Goal: Information Seeking & Learning: Find specific page/section

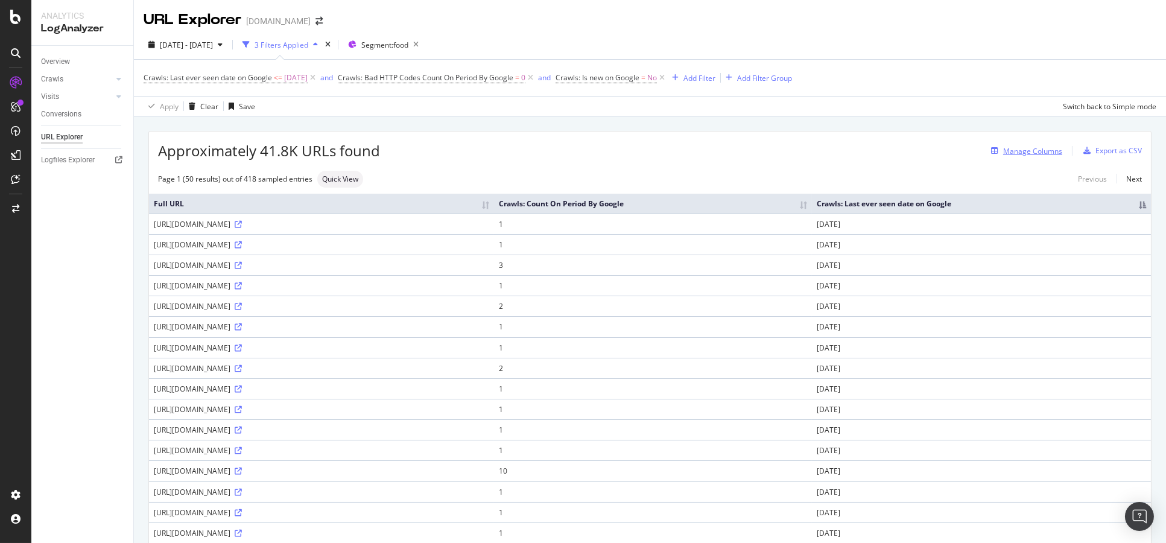
click at [1014, 148] on div "Manage Columns" at bounding box center [1032, 151] width 59 height 10
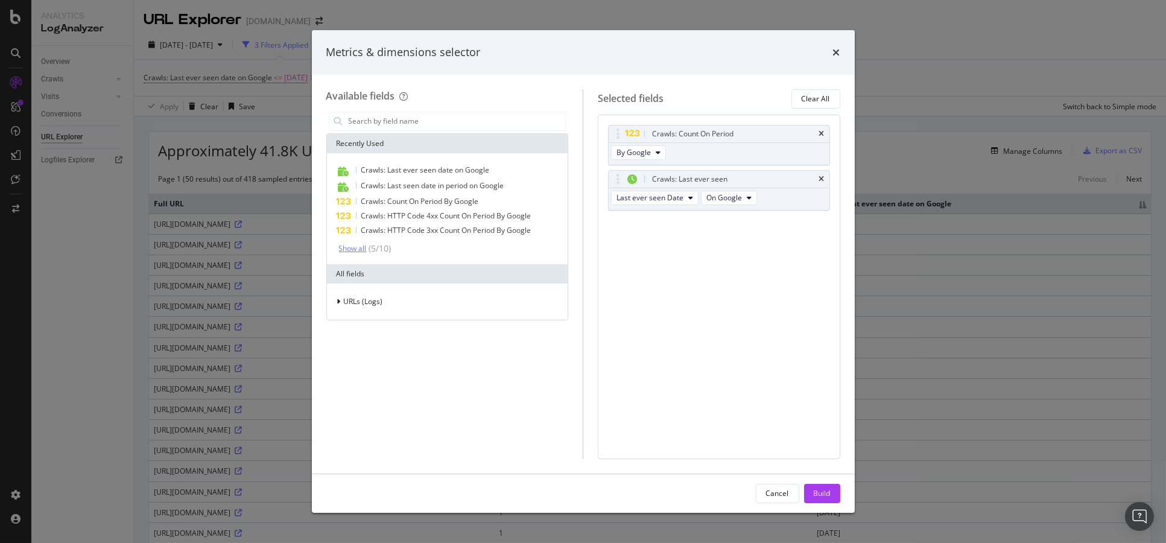
click at [368, 247] on div "( 5 / 10 )" at bounding box center [379, 248] width 25 height 12
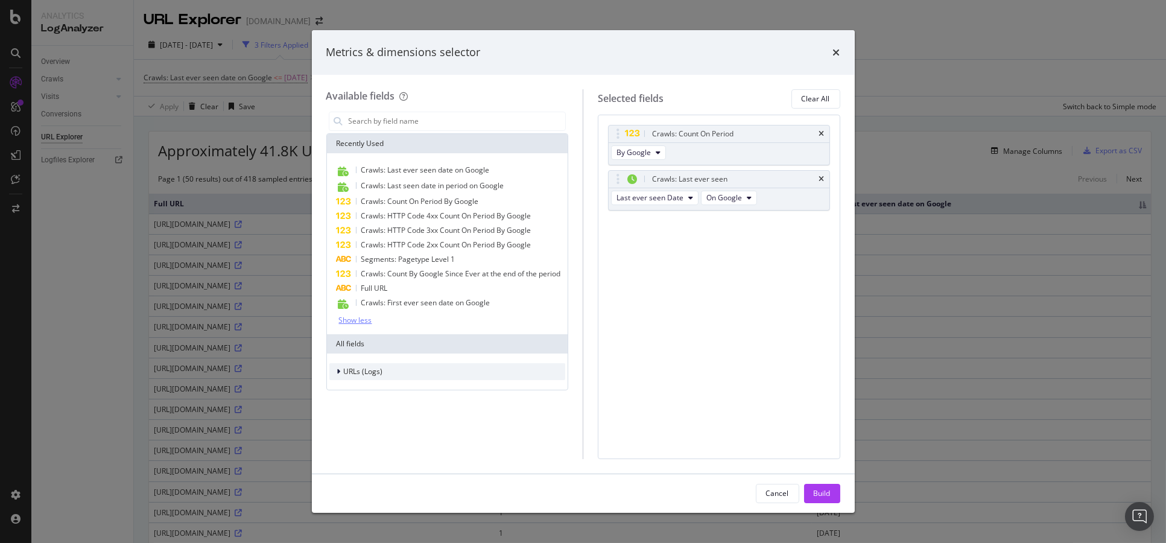
click at [350, 372] on span "URLs (Logs)" at bounding box center [363, 371] width 39 height 10
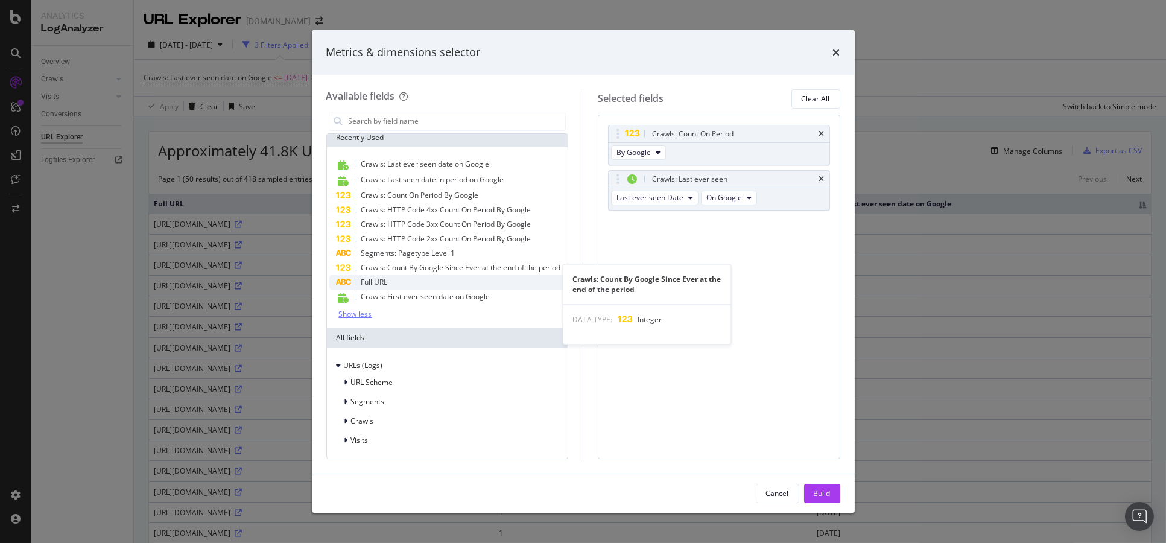
scroll to position [15, 0]
click at [385, 405] on div "Segments" at bounding box center [447, 401] width 236 height 17
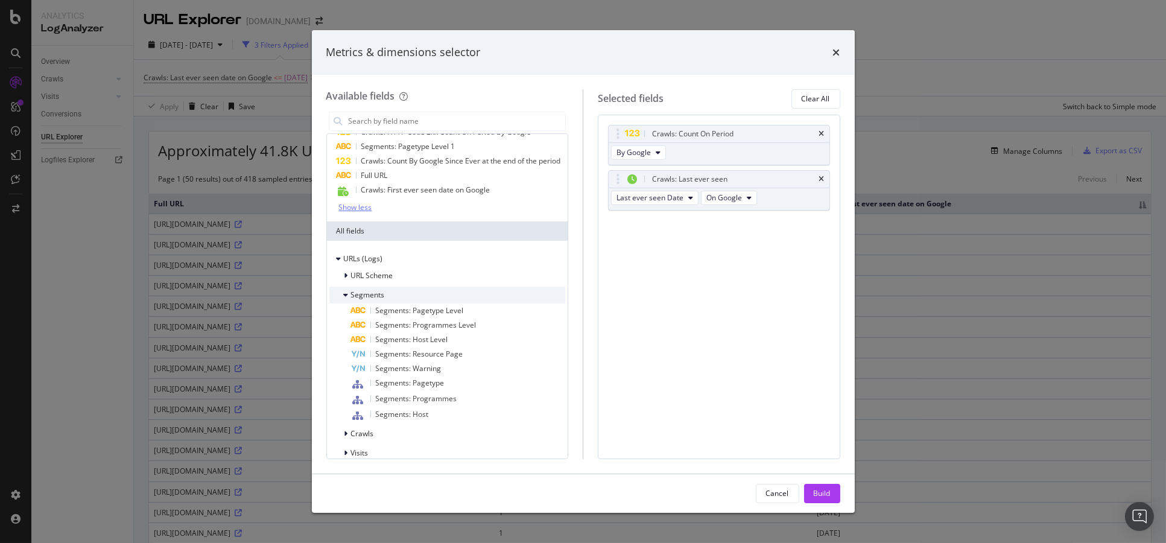
scroll to position [134, 0]
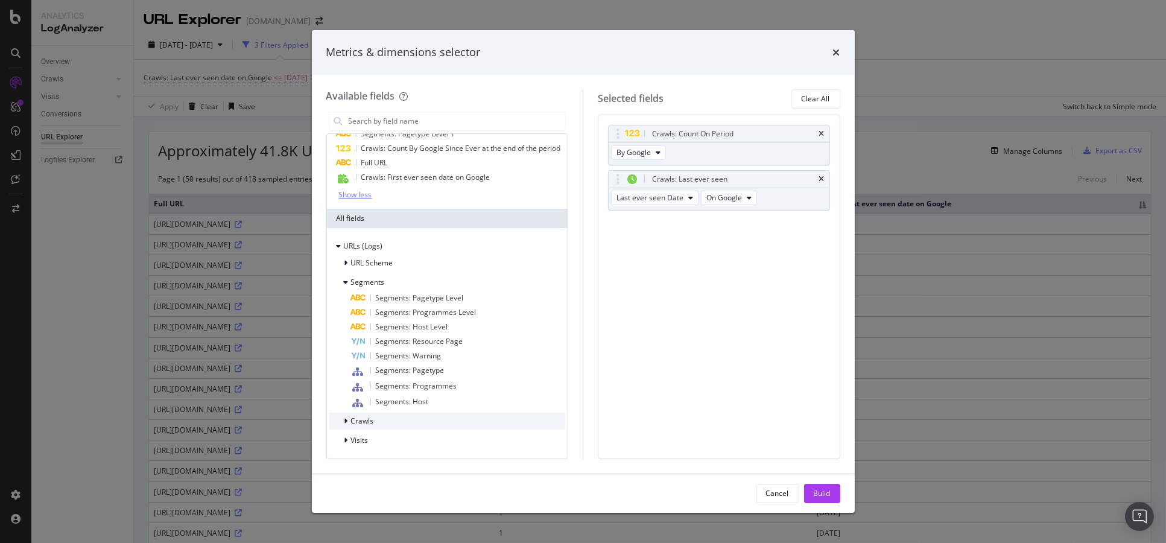
click at [374, 426] on div "Crawls" at bounding box center [447, 420] width 236 height 17
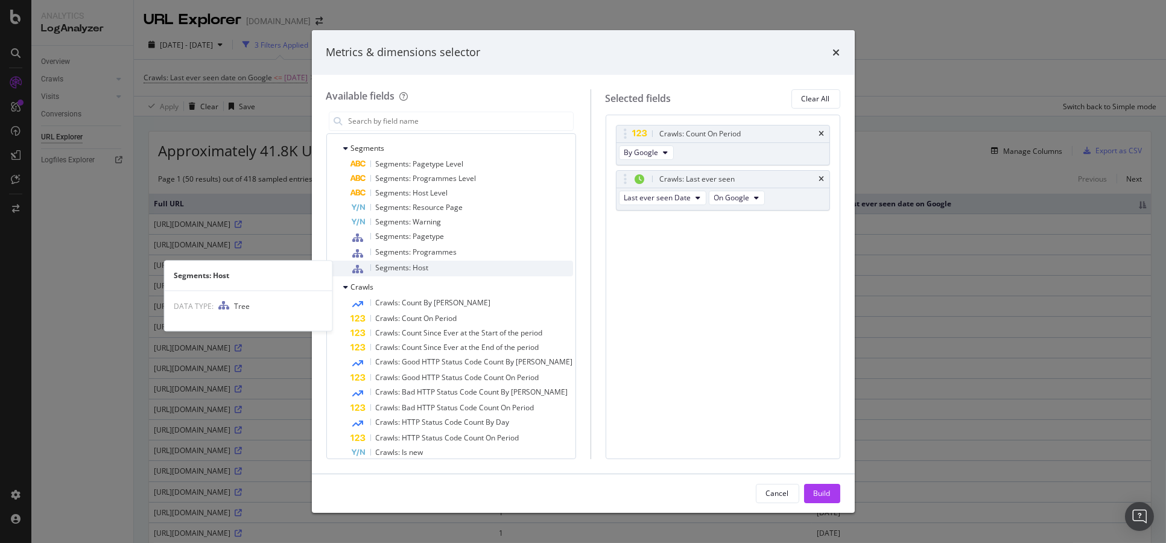
scroll to position [268, 0]
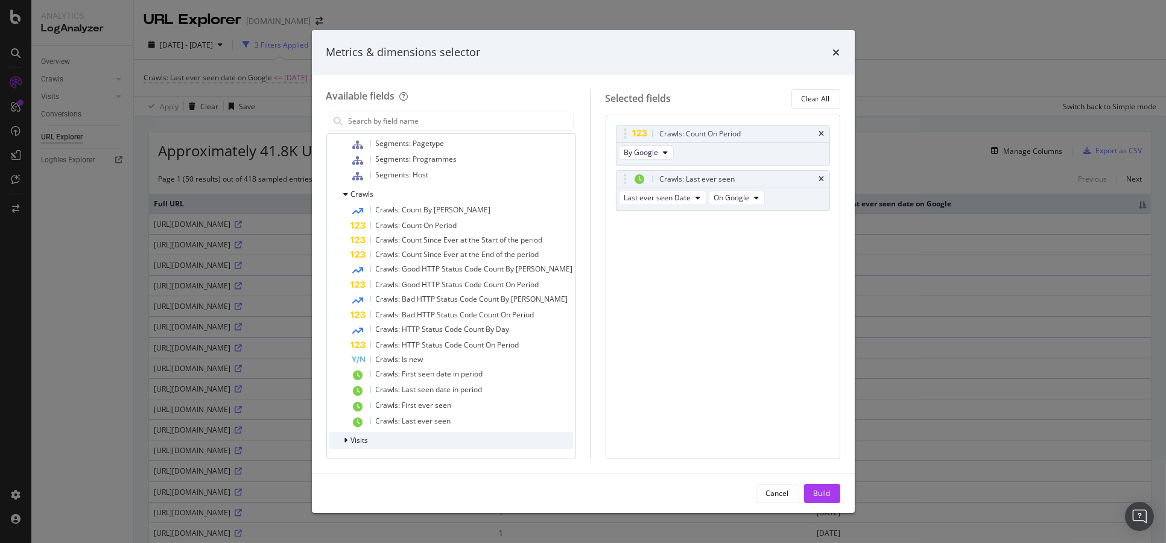
click at [381, 443] on div "Visits" at bounding box center [451, 440] width 244 height 17
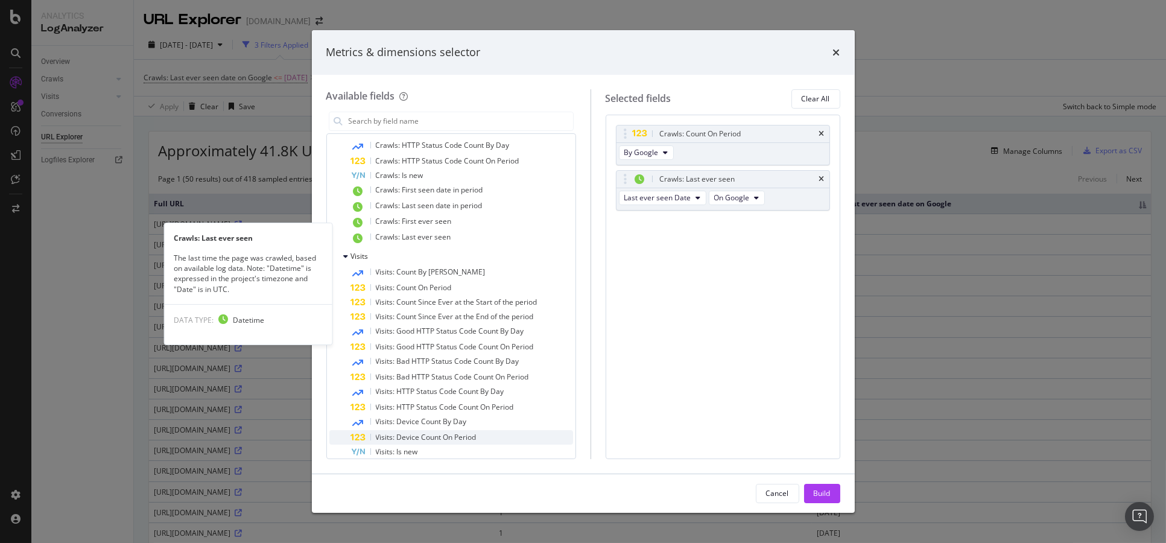
scroll to position [552, 0]
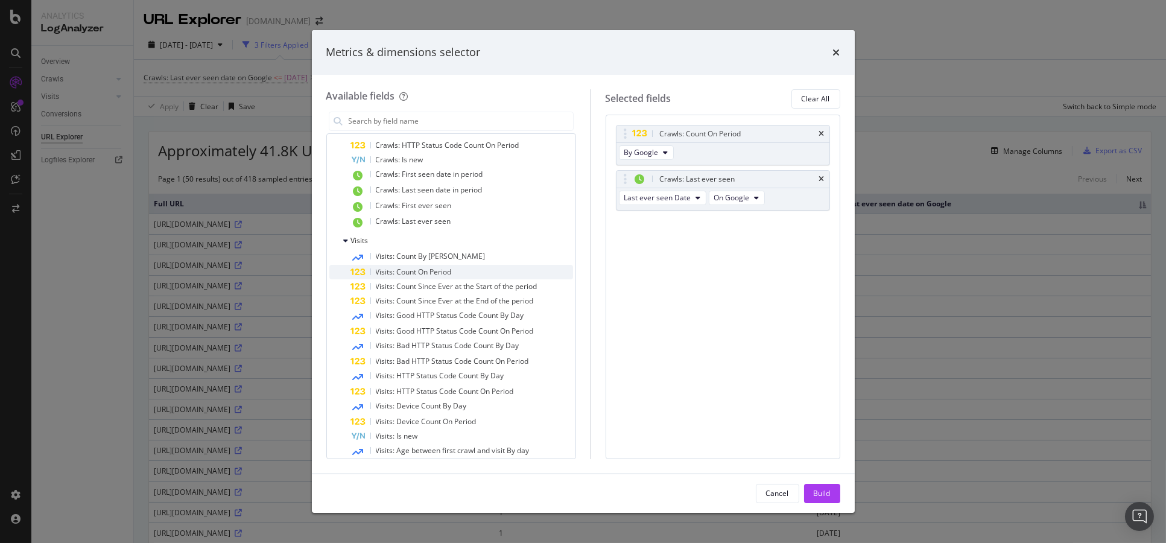
click at [467, 267] on div "Visits: Count On Period" at bounding box center [462, 272] width 222 height 14
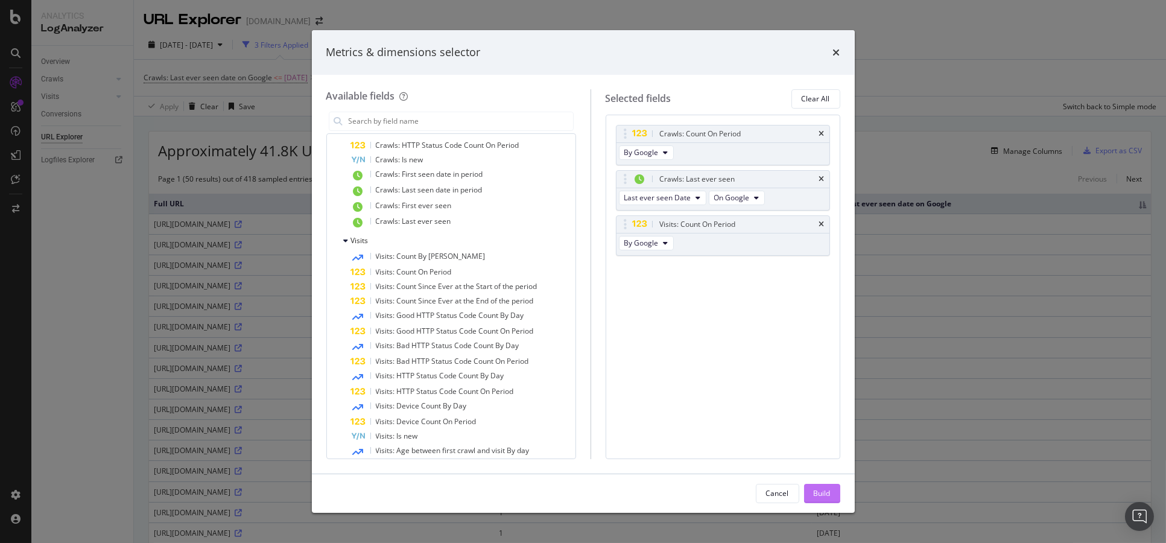
click at [819, 487] on div "Build" at bounding box center [821, 493] width 17 height 10
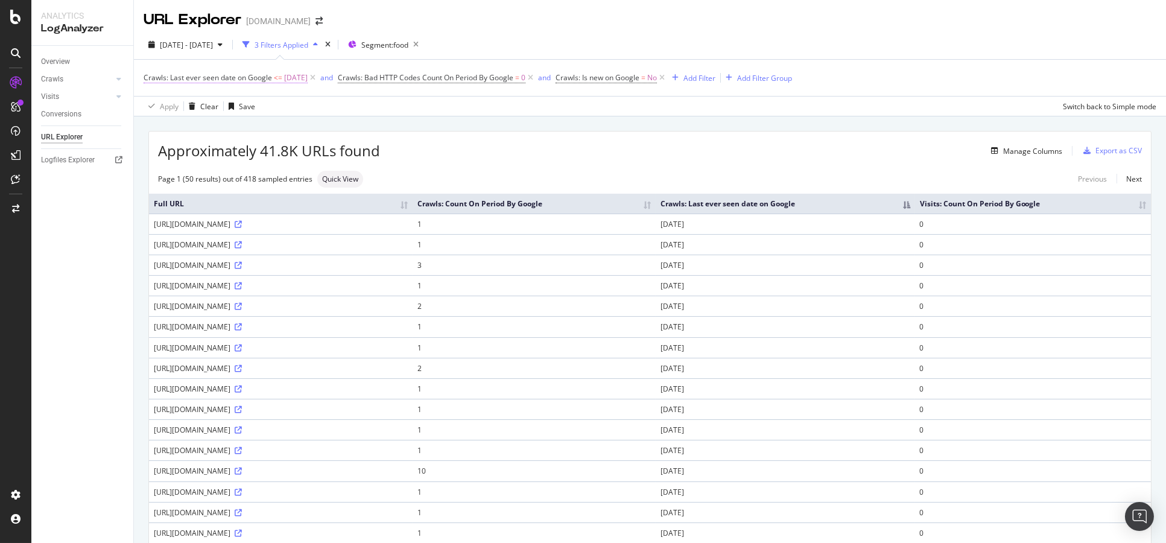
click at [256, 81] on span "Crawls: Last ever seen date on Google" at bounding box center [208, 77] width 128 height 10
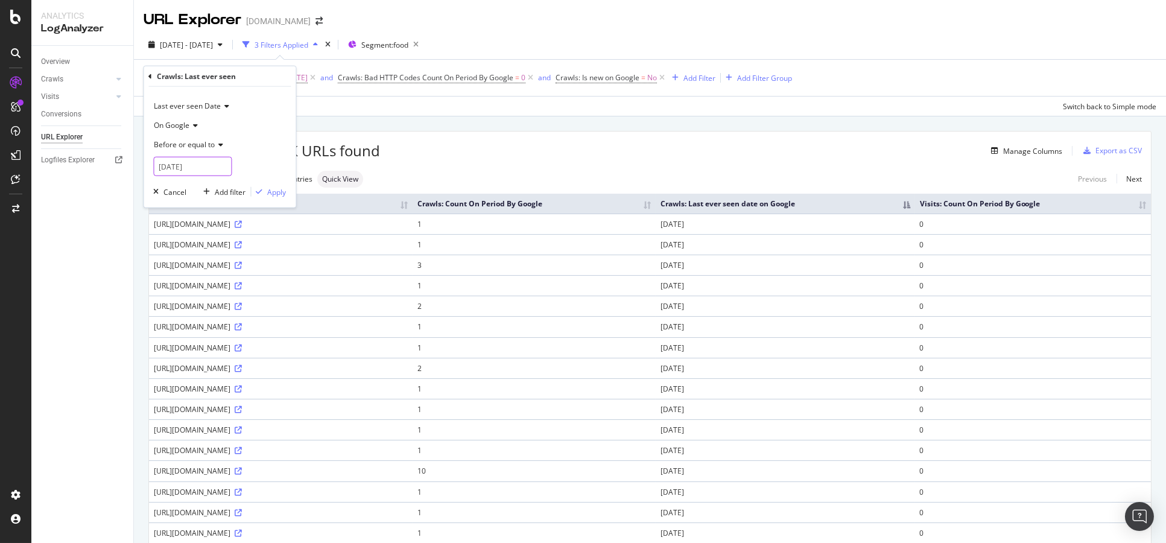
click at [192, 171] on input "[DATE]" at bounding box center [192, 166] width 78 height 19
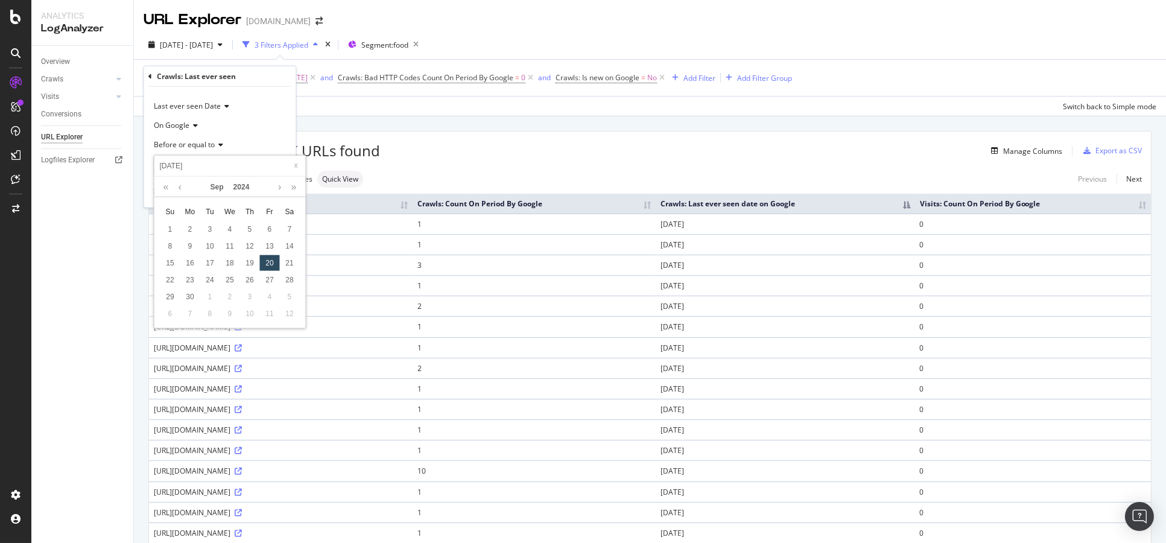
click at [440, 156] on div "Manage Columns" at bounding box center [721, 151] width 682 height 14
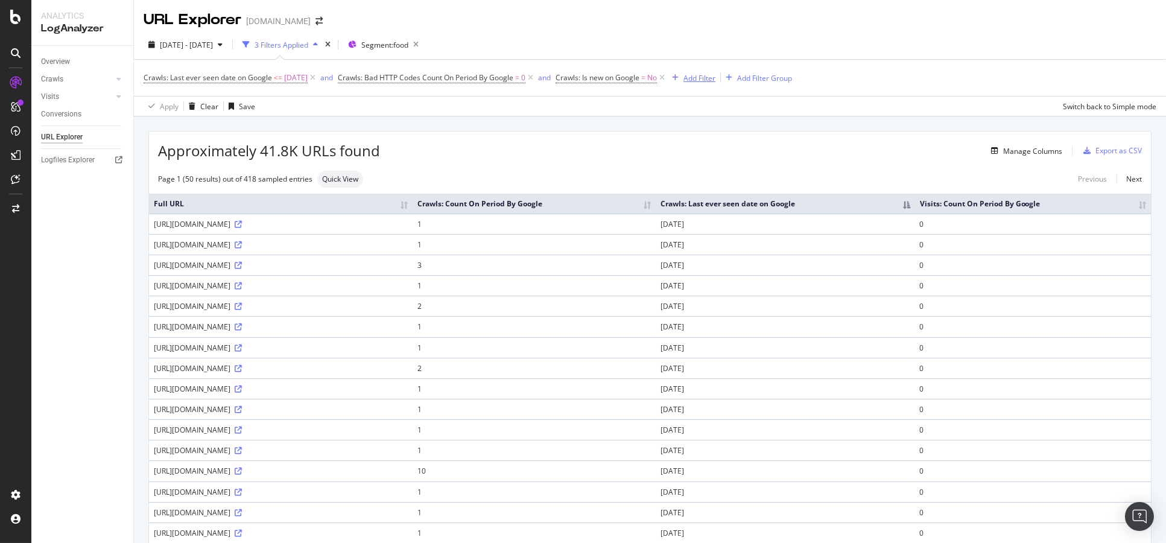
click at [715, 80] on div "Add Filter" at bounding box center [699, 78] width 32 height 10
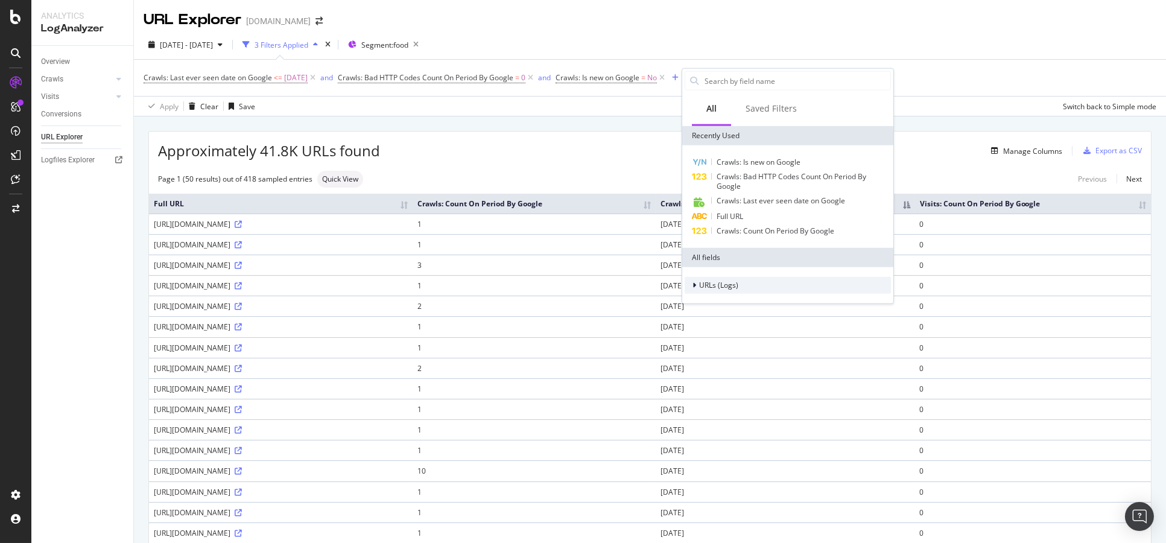
click at [733, 289] on div "URLs (Logs)" at bounding box center [711, 285] width 54 height 12
click at [713, 355] on span "Visits" at bounding box center [714, 355] width 17 height 10
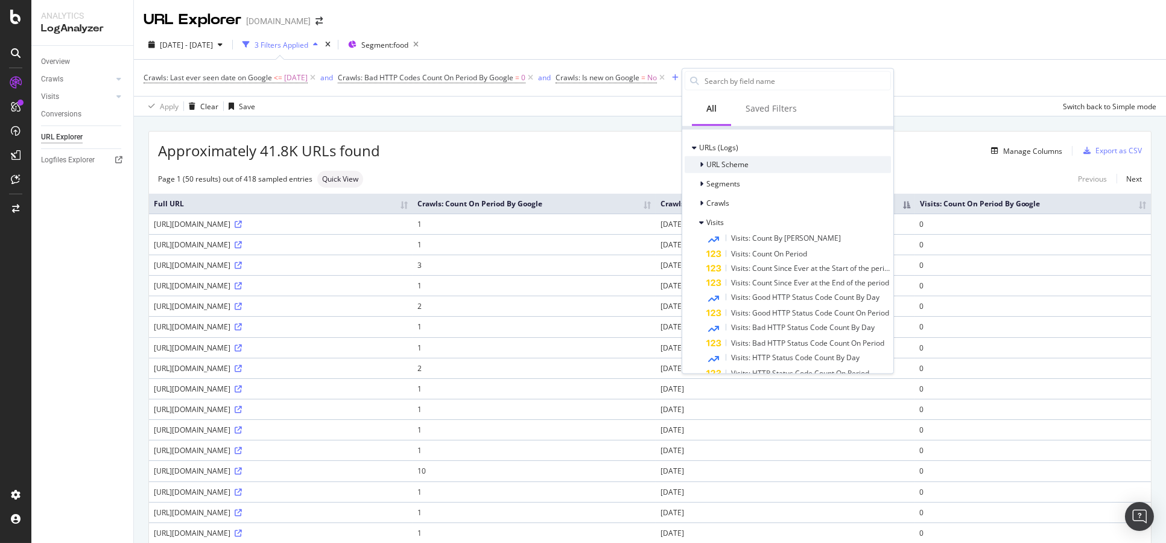
scroll to position [138, 0]
click at [770, 252] on span "Visits: Count On Period" at bounding box center [769, 253] width 76 height 10
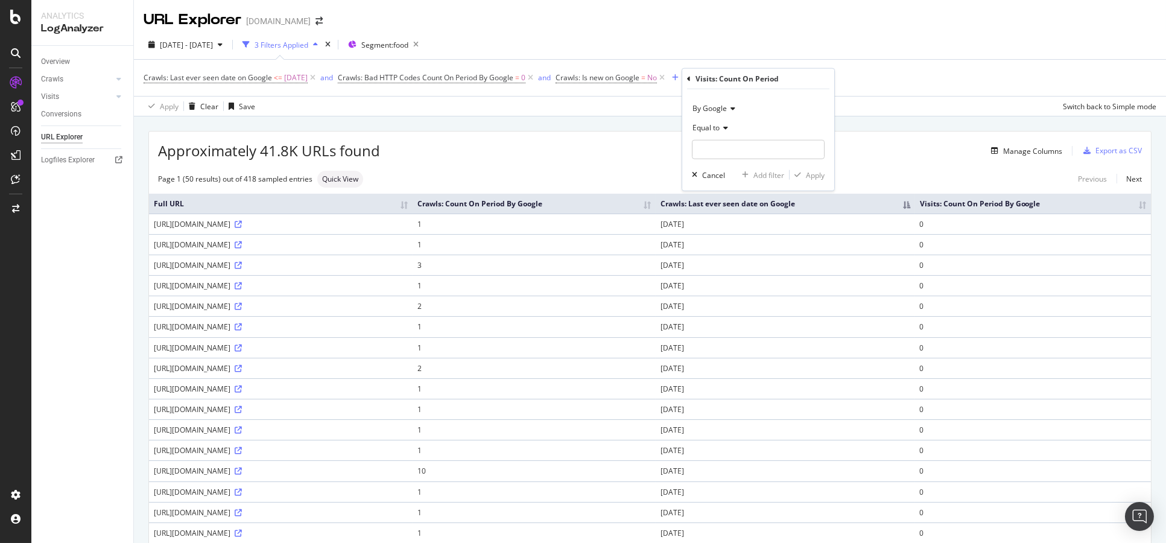
click at [703, 125] on span "Equal to" at bounding box center [705, 127] width 27 height 10
click at [728, 219] on span "Greater than" at bounding box center [719, 215] width 43 height 10
click at [719, 148] on input "number" at bounding box center [758, 149] width 133 height 19
type input "00"
click at [807, 175] on div "Apply" at bounding box center [815, 174] width 19 height 10
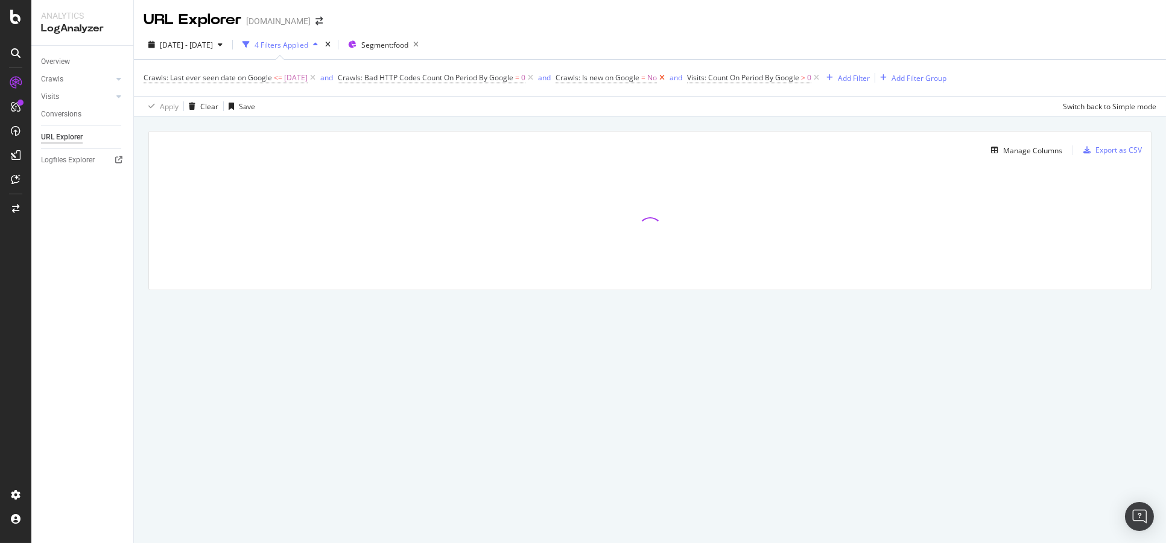
click at [667, 84] on icon at bounding box center [662, 78] width 10 height 12
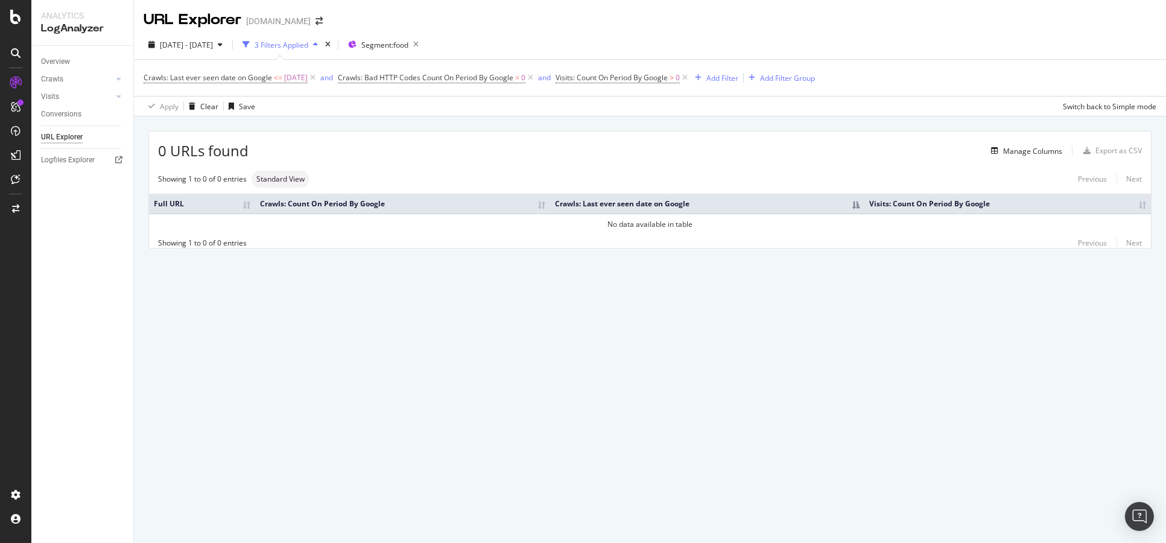
click at [645, 368] on div "URL Explorer [DOMAIN_NAME] [DATE] - [DATE] 3 Filters Applied Segment: food Craw…" at bounding box center [650, 271] width 1032 height 543
click at [186, 43] on span "[DATE] - [DATE]" at bounding box center [186, 45] width 53 height 10
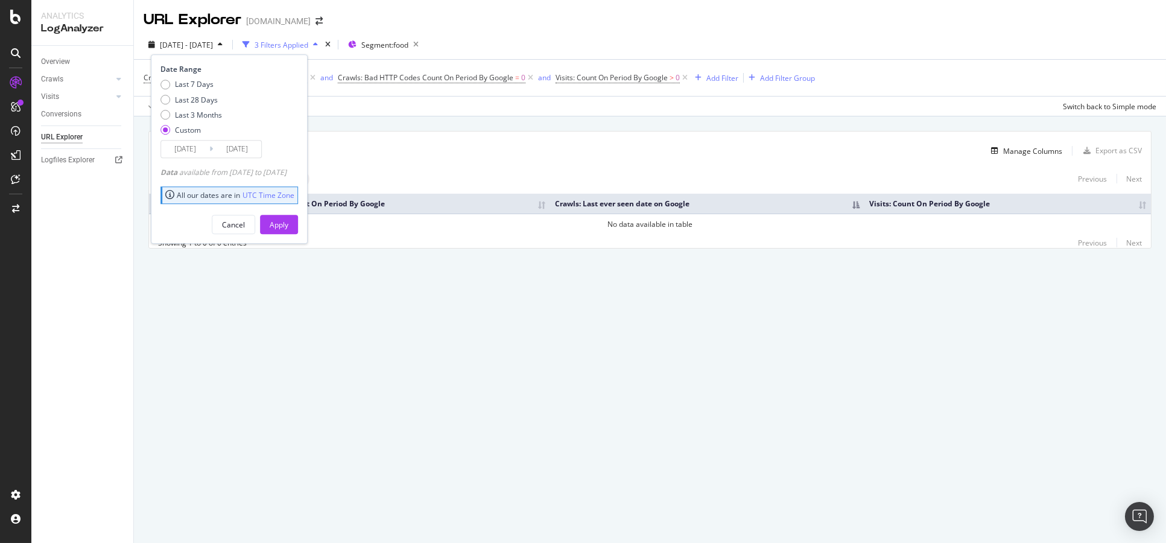
click at [203, 154] on input "[DATE]" at bounding box center [185, 148] width 48 height 17
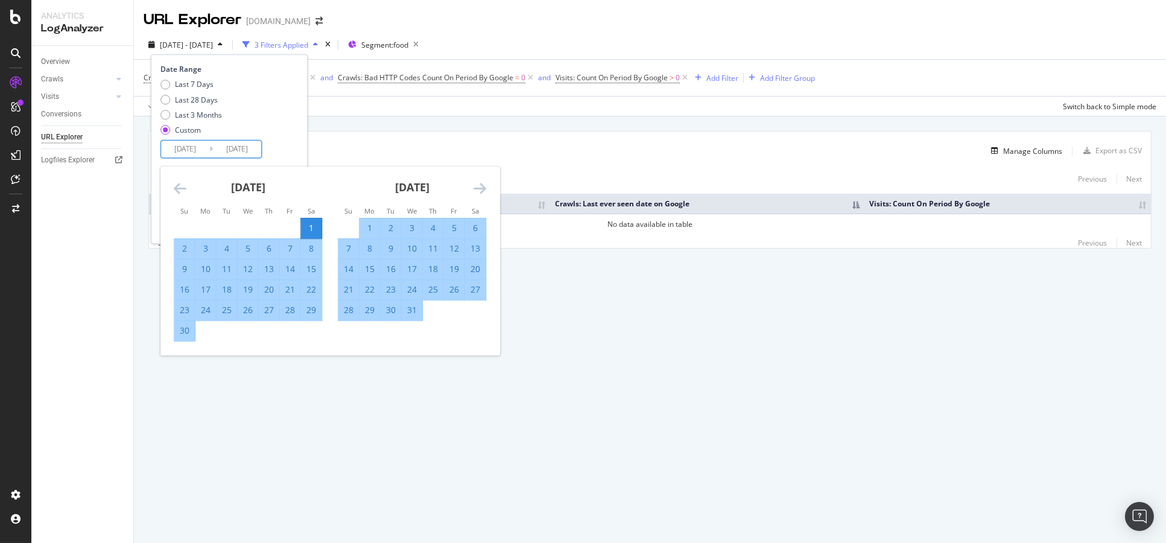
click at [480, 184] on icon "Move forward to switch to the next month." at bounding box center [479, 188] width 13 height 14
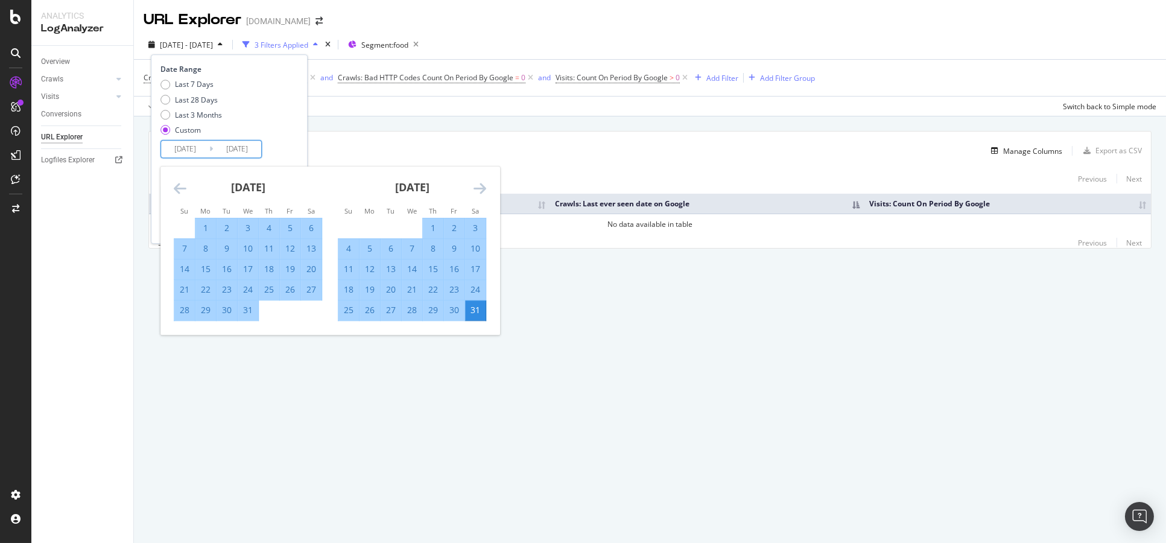
click at [480, 184] on icon "Move forward to switch to the next month." at bounding box center [479, 188] width 13 height 14
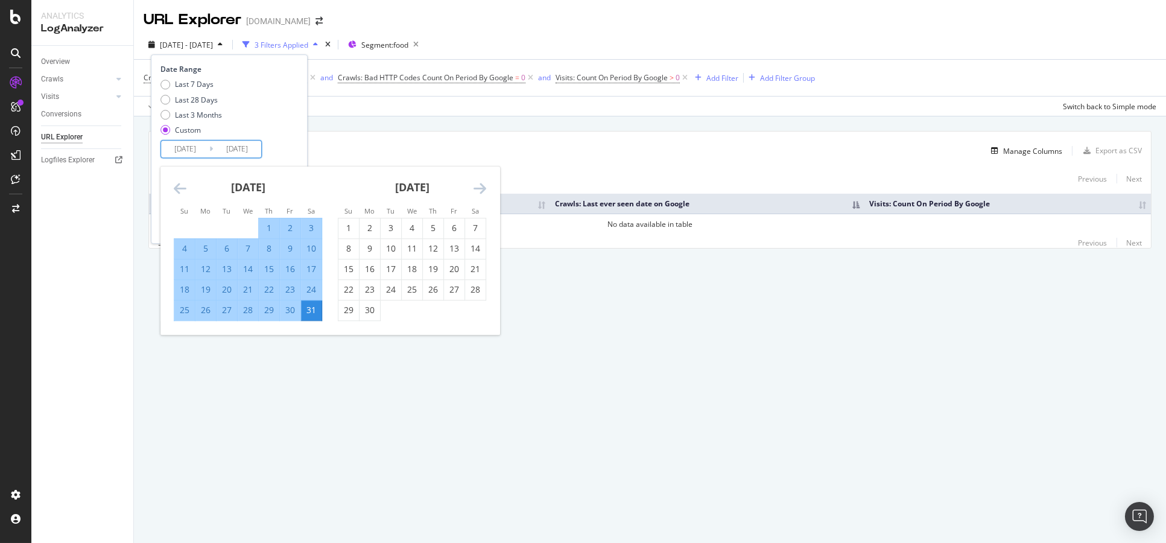
click at [480, 184] on icon "Move forward to switch to the next month." at bounding box center [479, 188] width 13 height 14
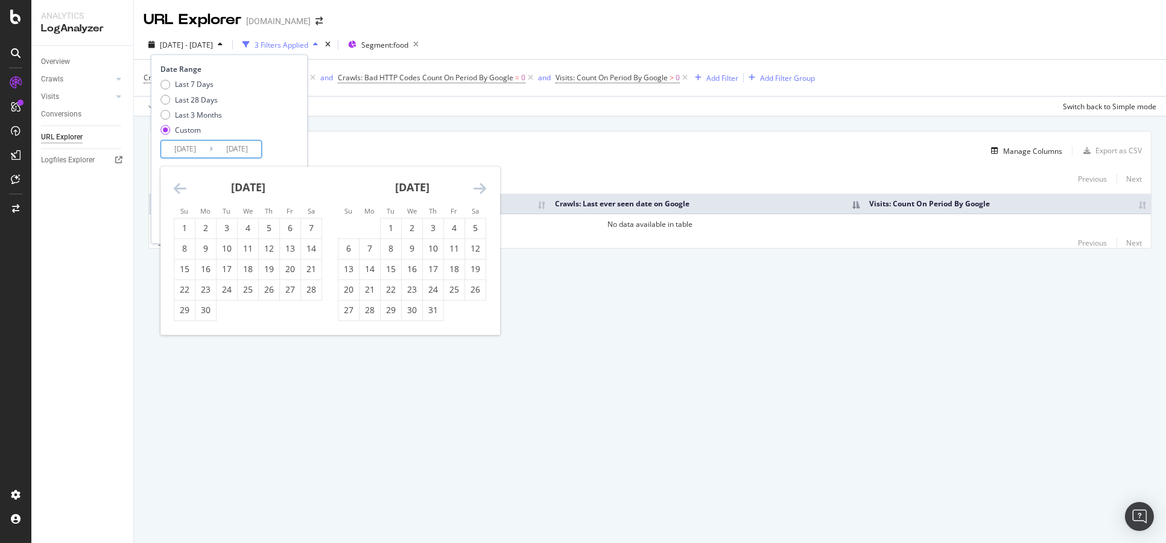
click at [480, 184] on icon "Move forward to switch to the next month." at bounding box center [479, 188] width 13 height 14
click at [406, 222] on div "1" at bounding box center [412, 228] width 21 height 12
type input "[DATE]"
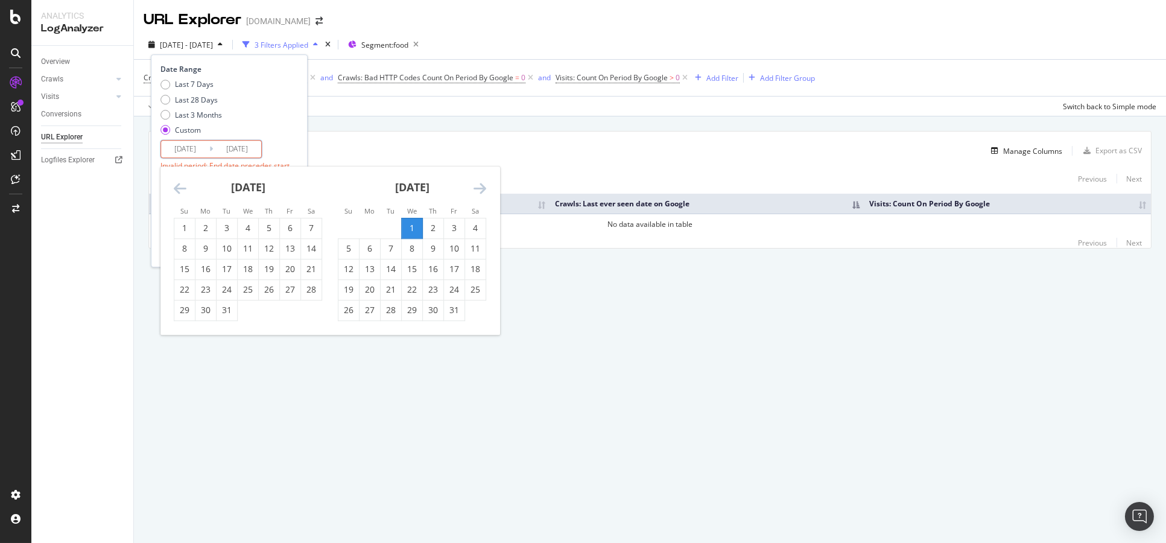
click at [490, 187] on div "[DATE] 1 2 3 4 5 6 7 8 9 10 11 12 13 14 15 16 17 18 19 20 21 22 23 24 25 26 27 …" at bounding box center [412, 243] width 164 height 154
click at [484, 188] on icon "Move forward to switch to the next month." at bounding box center [479, 188] width 13 height 14
click at [370, 328] on div "31" at bounding box center [369, 330] width 21 height 12
type input "[DATE]"
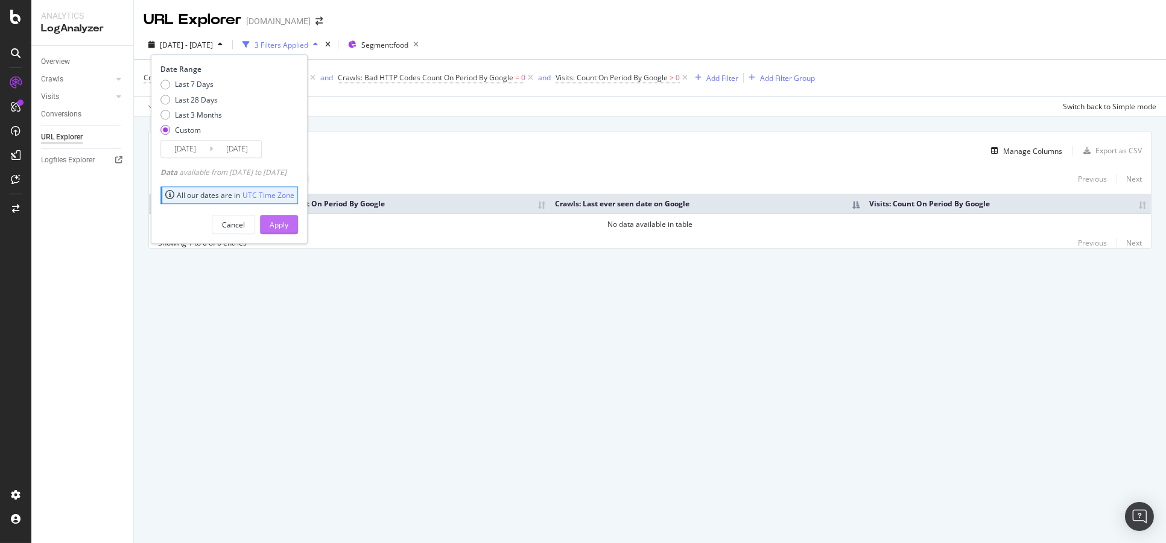
click at [288, 222] on div "Apply" at bounding box center [279, 224] width 19 height 10
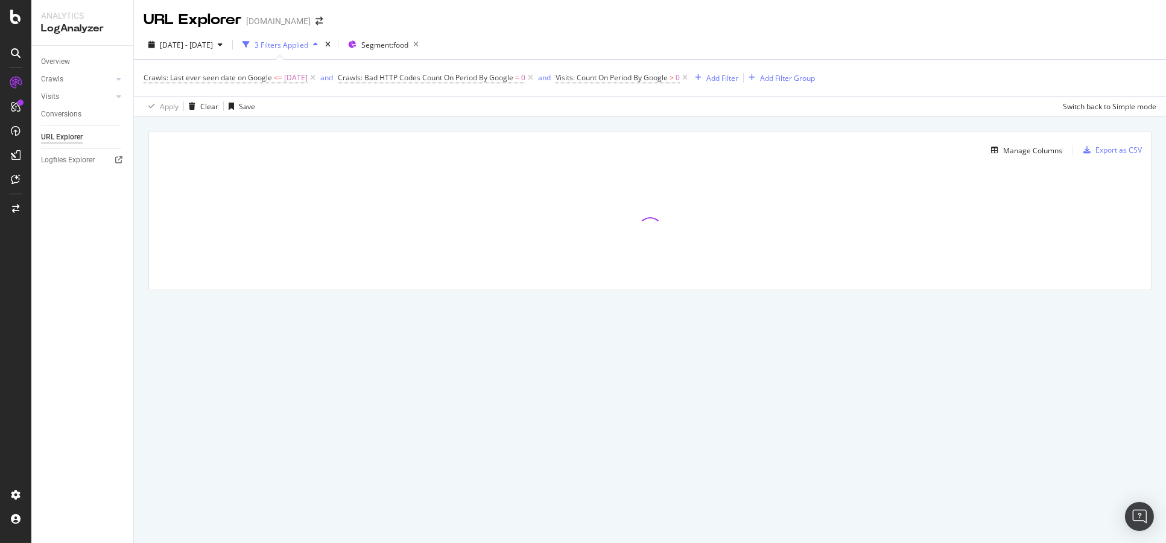
drag, startPoint x: 467, startPoint y: 277, endPoint x: 746, endPoint y: 43, distance: 364.2
click at [746, 43] on div "[DATE] - [DATE] 3 Filters Applied Segment: food" at bounding box center [650, 47] width 1032 height 24
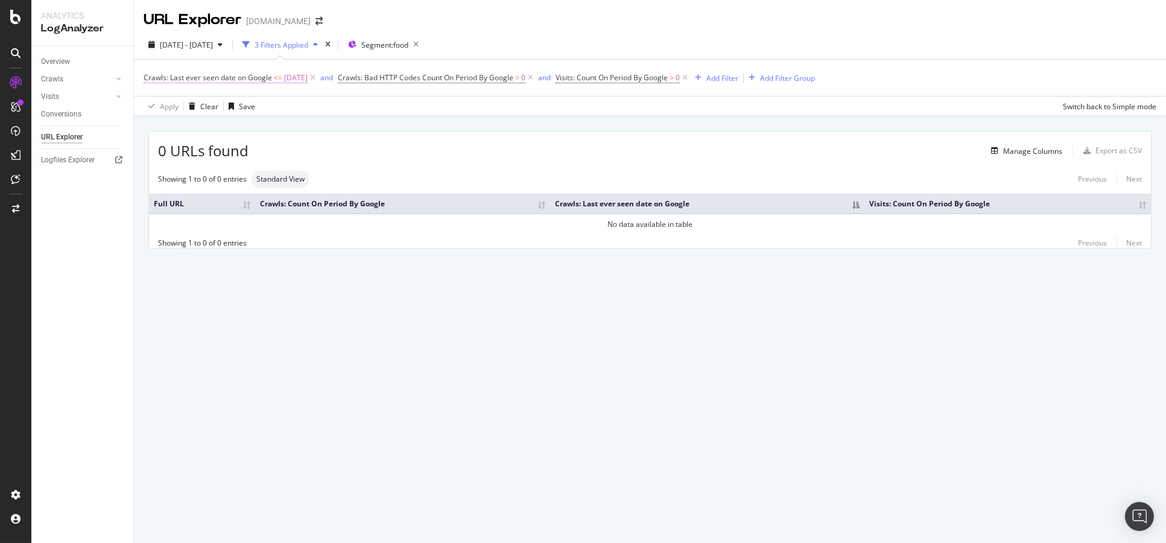
click at [306, 81] on span "[DATE]" at bounding box center [296, 77] width 24 height 17
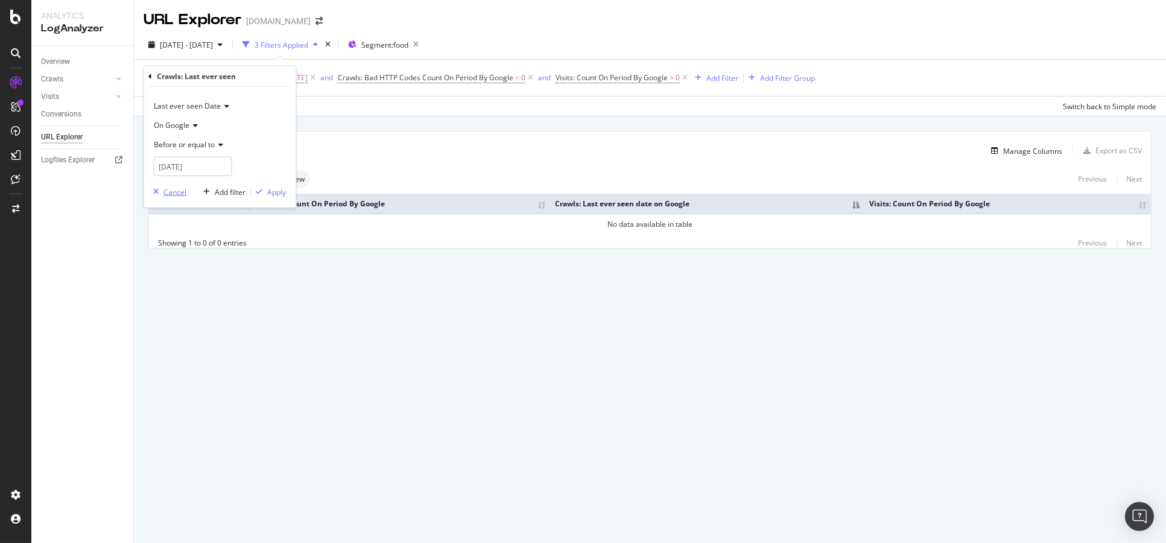
click at [161, 195] on div "button" at bounding box center [155, 191] width 15 height 7
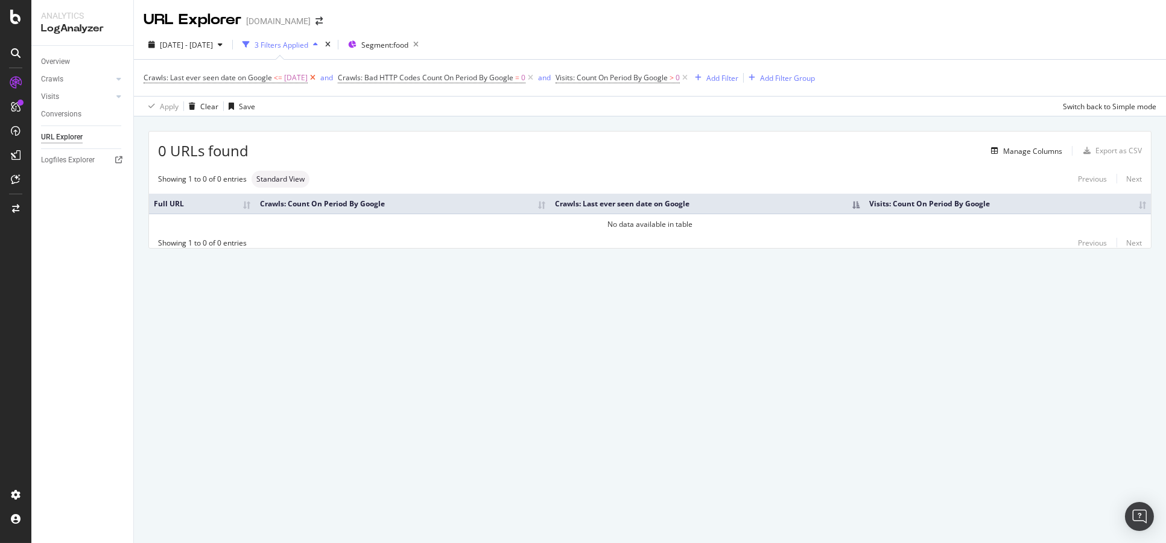
click at [318, 82] on icon at bounding box center [313, 78] width 10 height 12
click at [491, 77] on icon at bounding box center [490, 78] width 10 height 12
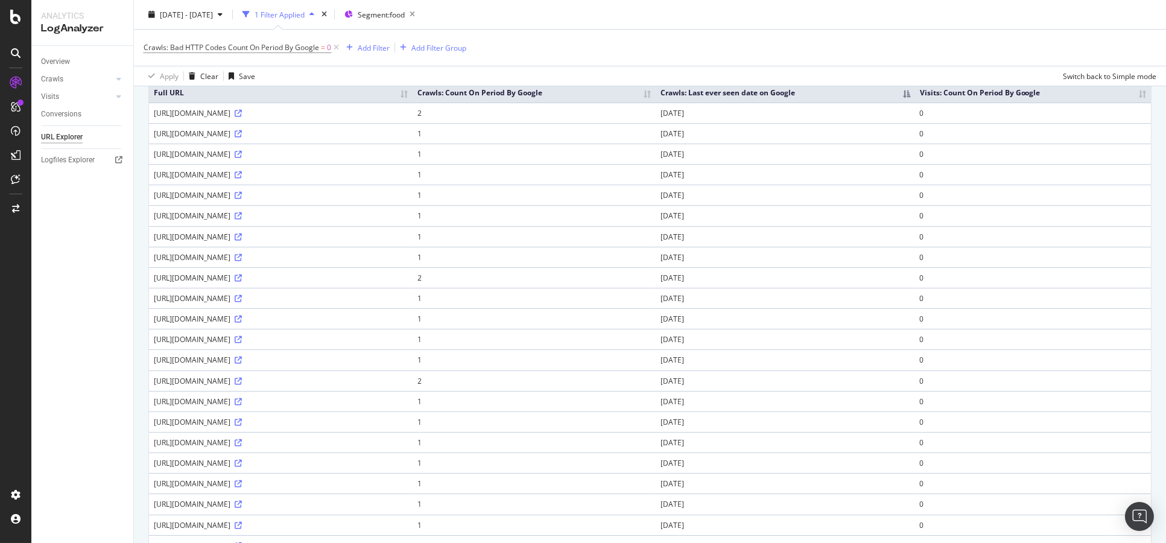
scroll to position [134, 0]
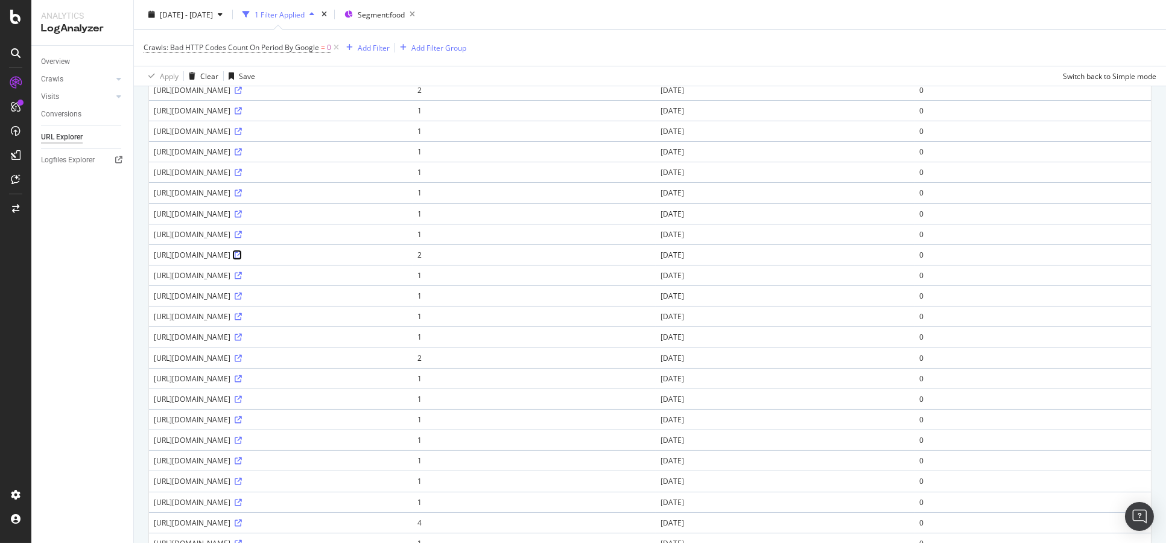
click at [242, 255] on icon at bounding box center [238, 254] width 7 height 7
drag, startPoint x: 384, startPoint y: 258, endPoint x: 399, endPoint y: 257, distance: 14.5
click at [399, 257] on div "[URL][DOMAIN_NAME]" at bounding box center [281, 255] width 254 height 10
click at [369, 258] on div "[URL][DOMAIN_NAME]" at bounding box center [281, 255] width 254 height 10
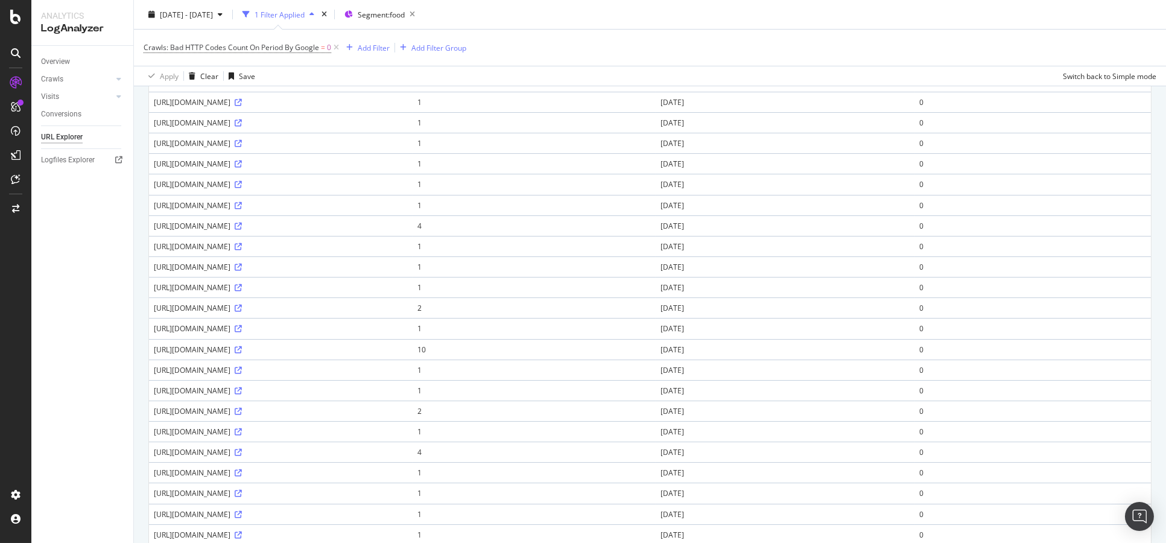
drag, startPoint x: 384, startPoint y: 245, endPoint x: 361, endPoint y: 245, distance: 22.9
click at [361, 245] on div "[URL][DOMAIN_NAME]" at bounding box center [281, 246] width 254 height 10
click at [358, 245] on div "[URL][DOMAIN_NAME]" at bounding box center [281, 246] width 254 height 10
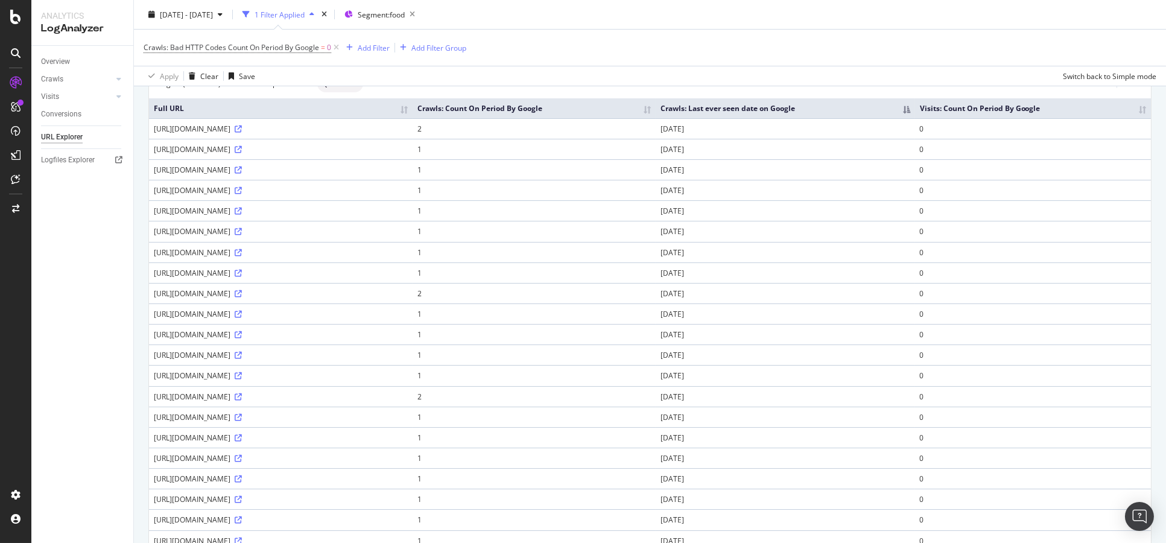
drag, startPoint x: 358, startPoint y: 245, endPoint x: 455, endPoint y: 83, distance: 189.2
click at [455, 83] on div "Apply Clear Save Switch back to Simple mode" at bounding box center [650, 76] width 1032 height 20
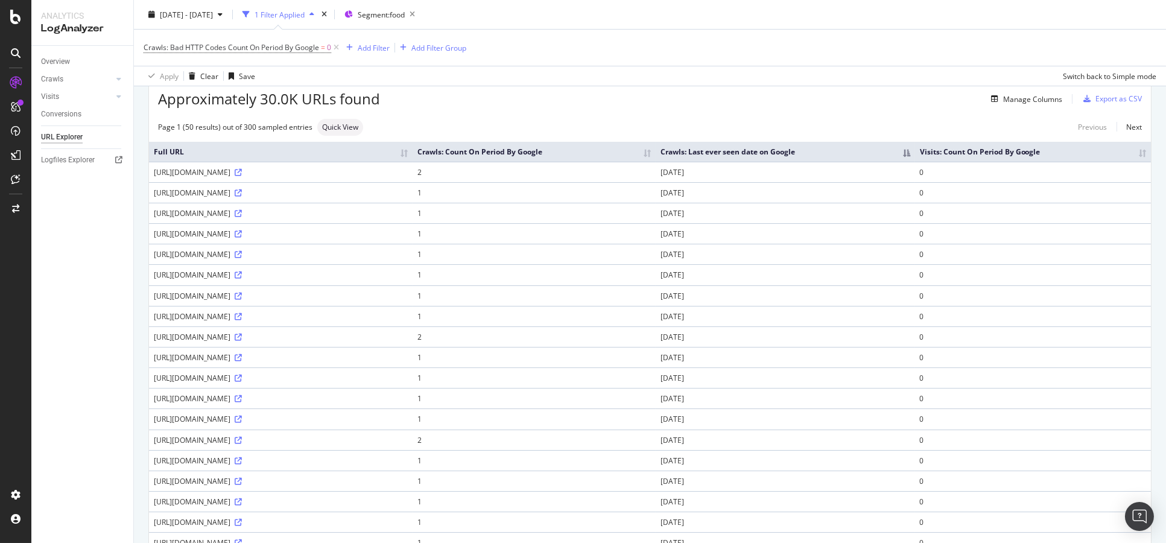
scroll to position [0, 0]
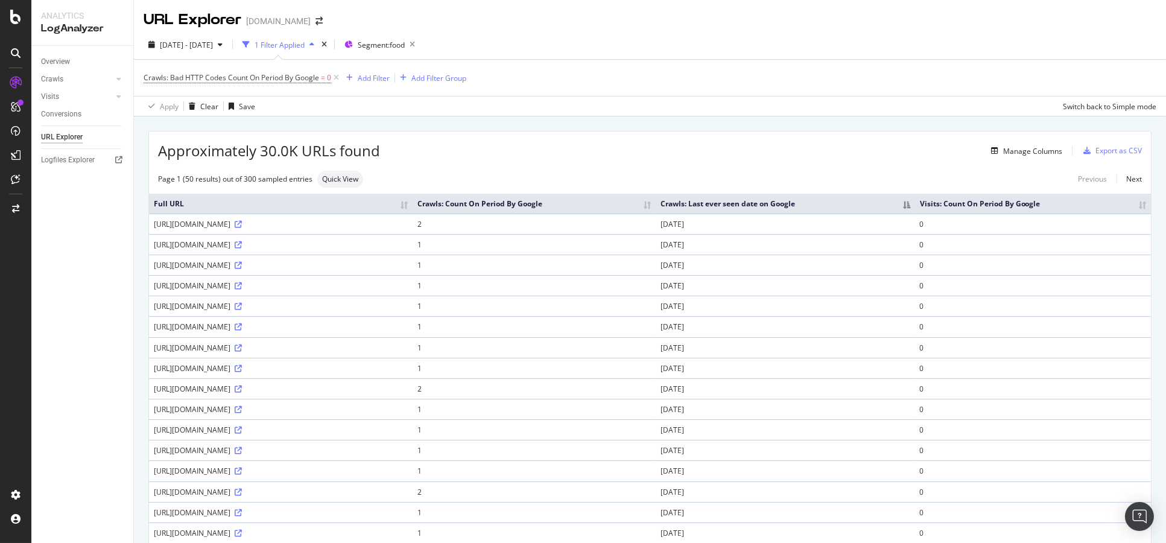
drag, startPoint x: 406, startPoint y: 225, endPoint x: 151, endPoint y: 227, distance: 255.7
click at [151, 227] on td "[URL][DOMAIN_NAME]" at bounding box center [280, 223] width 263 height 21
copy div "[URL][DOMAIN_NAME]"
click at [371, 79] on div "Add Filter" at bounding box center [374, 78] width 32 height 10
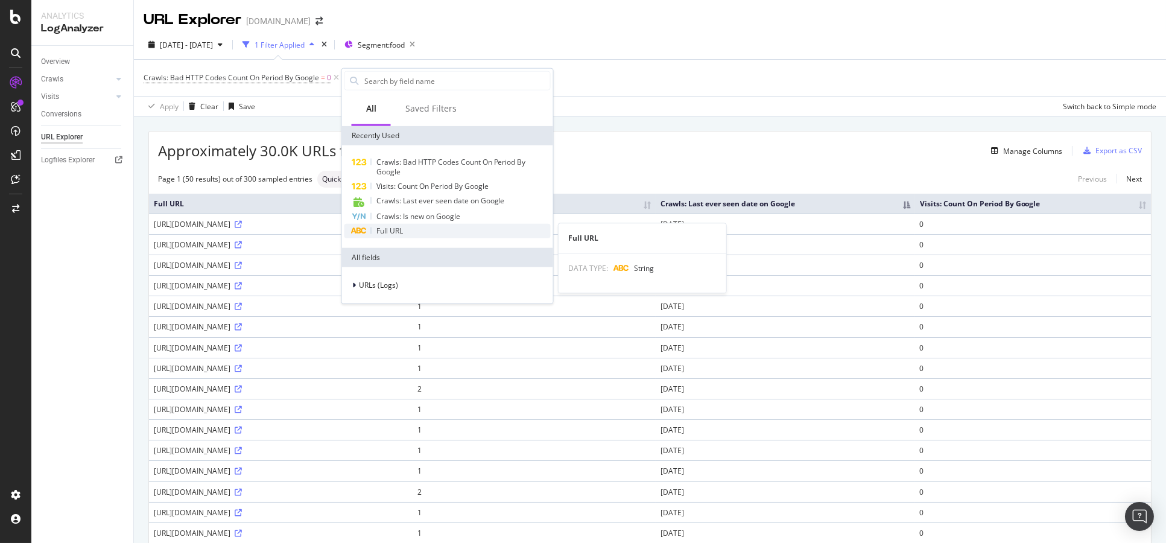
click at [421, 232] on div "Full URL" at bounding box center [447, 231] width 206 height 14
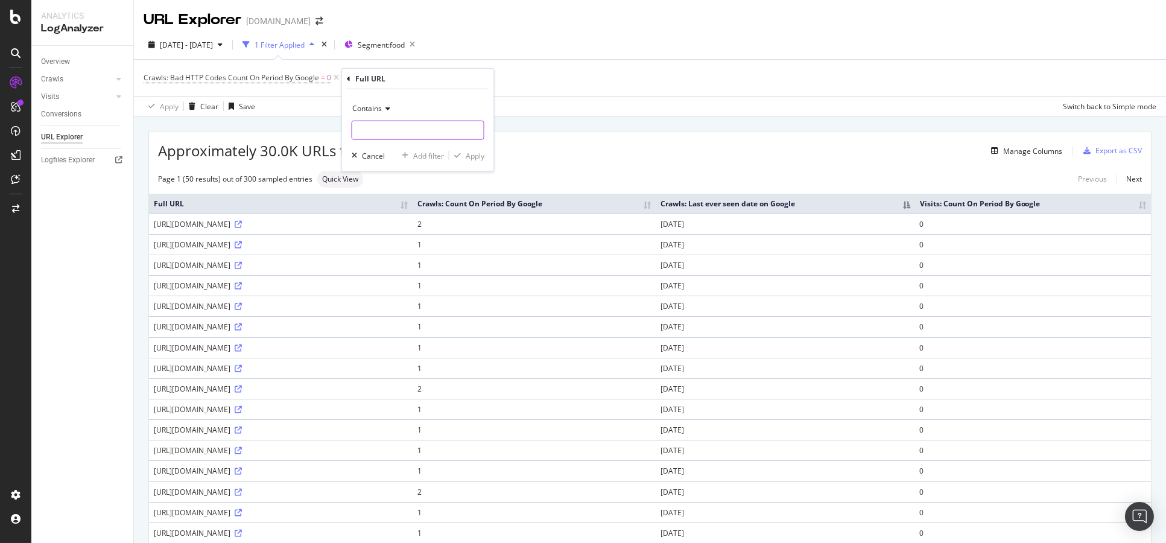
click at [408, 124] on input "text" at bounding box center [417, 130] width 131 height 19
type input "/amp"
click at [465, 158] on div "Apply" at bounding box center [474, 155] width 19 height 10
click at [676, 71] on div "Crawls: Bad HTTP Codes Count On Period By Google = 0 and Full URL = ^.*/amp.*$ …" at bounding box center [650, 78] width 1012 height 36
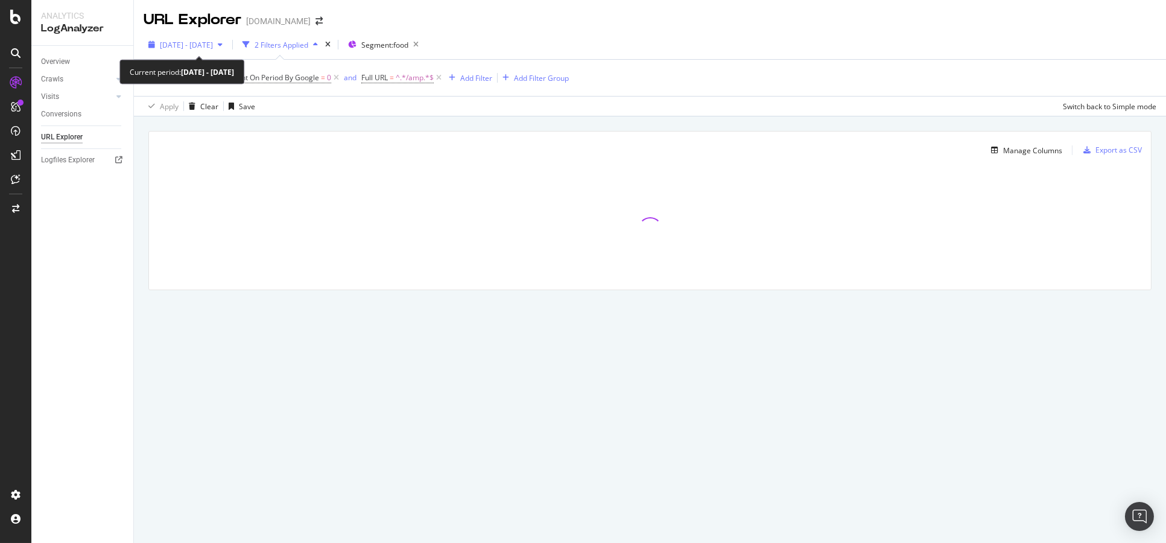
click at [207, 43] on span "[DATE] - [DATE]" at bounding box center [186, 45] width 53 height 10
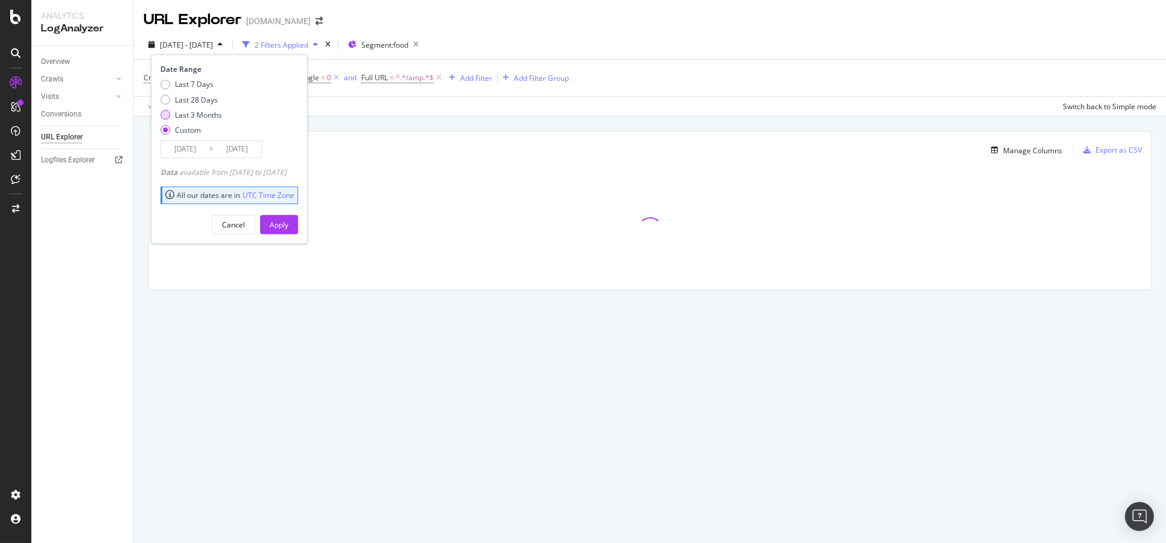
click at [179, 117] on div "Last 3 Months" at bounding box center [198, 115] width 47 height 10
type input "2025/07/12"
type input "2025/10/11"
click at [288, 227] on div "Apply" at bounding box center [279, 224] width 19 height 10
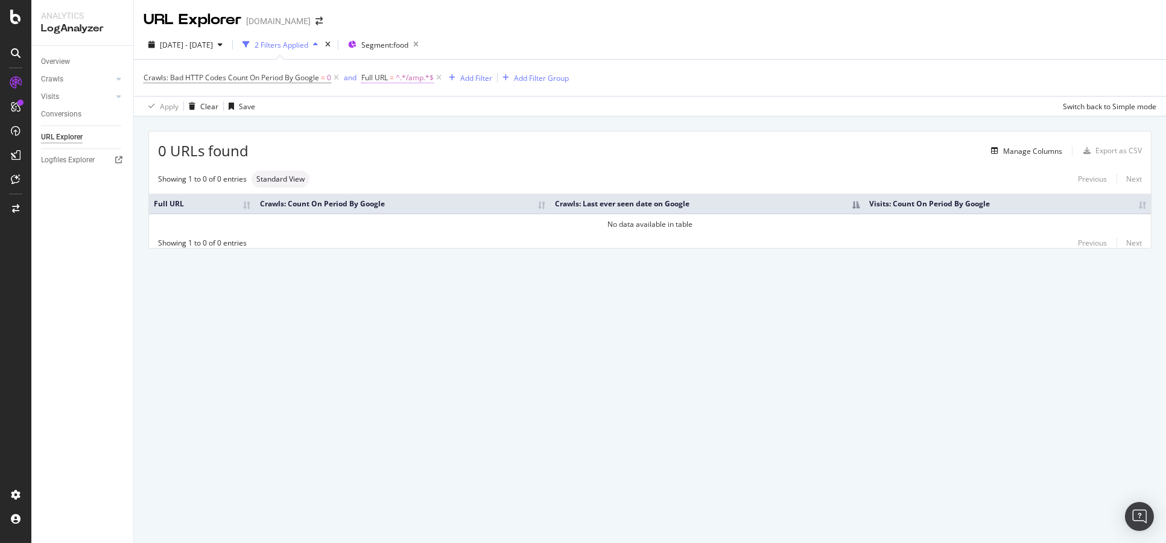
click at [409, 80] on span "^.*/amp.*$" at bounding box center [415, 77] width 38 height 17
click at [380, 129] on input "/amp" at bounding box center [429, 127] width 114 height 19
click at [378, 125] on input "/amp" at bounding box center [429, 127] width 114 height 19
type input "amp"
click at [489, 159] on div "Contains amp Cancel Add filter Apply" at bounding box center [438, 128] width 152 height 82
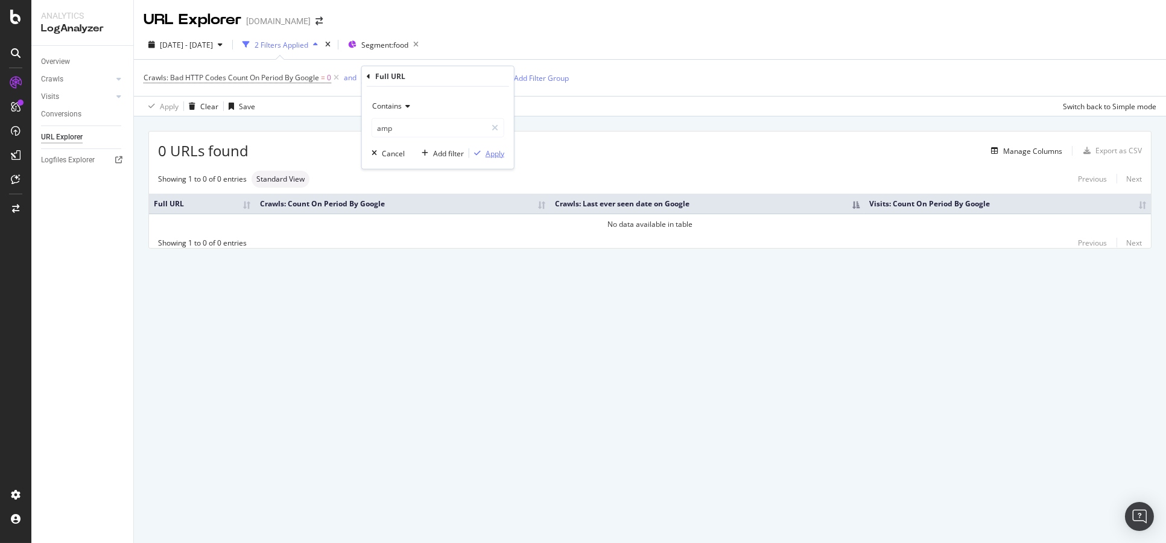
click at [493, 157] on div "Apply" at bounding box center [494, 153] width 19 height 10
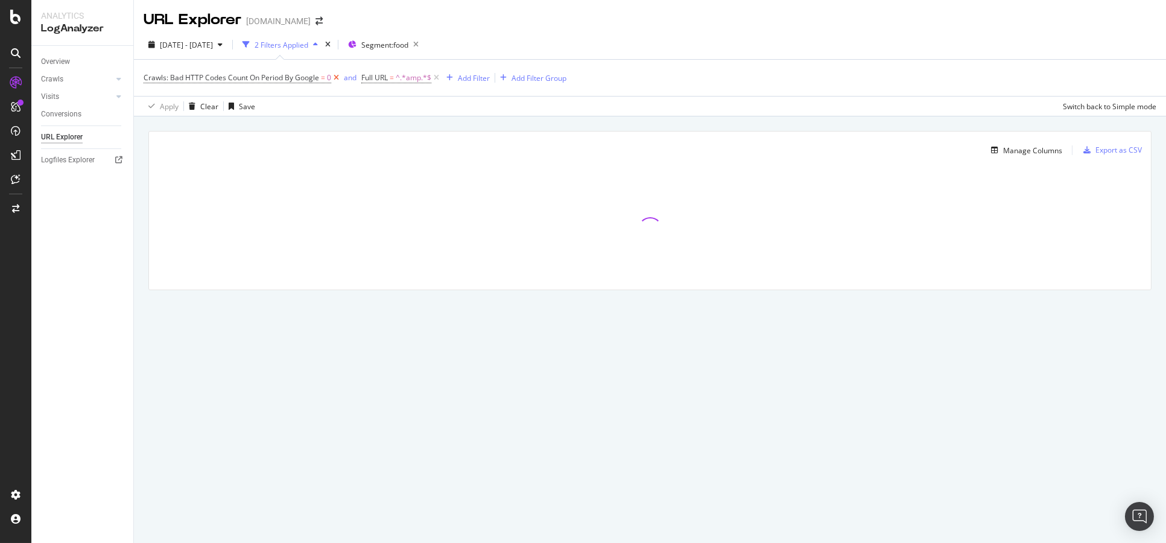
click at [334, 81] on icon at bounding box center [336, 78] width 10 height 12
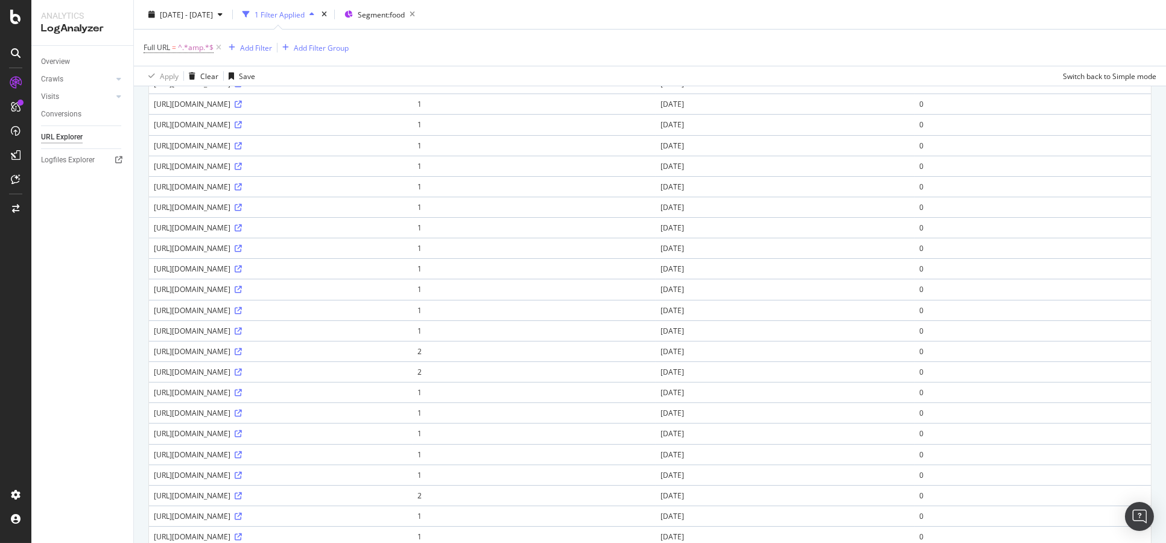
scroll to position [765, 0]
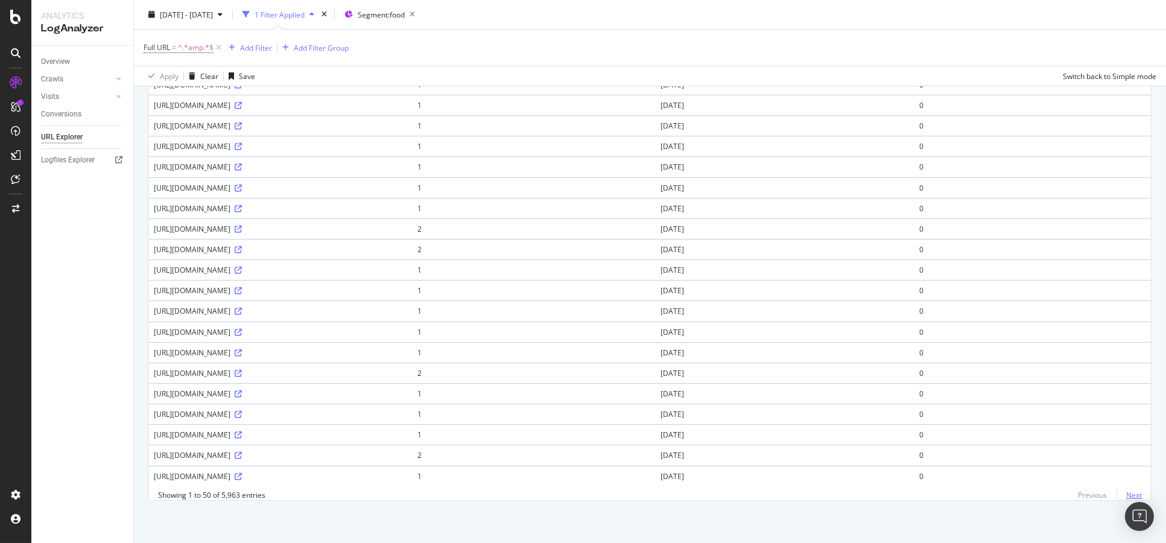
click at [1127, 500] on link "Next" at bounding box center [1128, 494] width 25 height 17
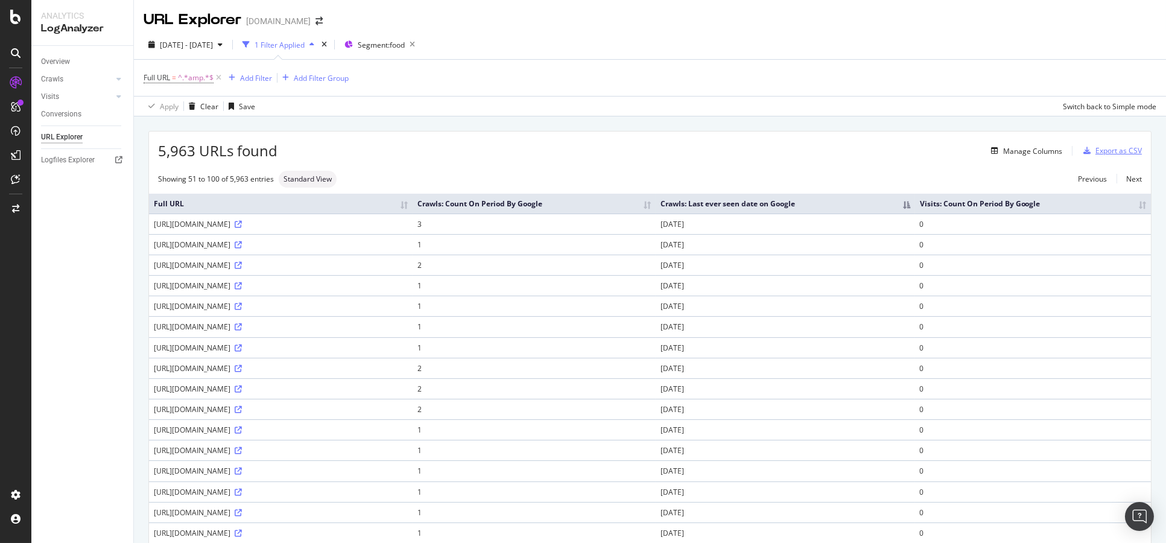
click at [1095, 150] on div "Export as CSV" at bounding box center [1118, 150] width 46 height 10
click at [1086, 144] on div "Export as CSV" at bounding box center [1109, 151] width 63 height 18
click at [851, 144] on div "Manage Columns" at bounding box center [669, 151] width 784 height 14
drag, startPoint x: 100, startPoint y: 160, endPoint x: 459, endPoint y: 113, distance: 362.4
click at [459, 113] on div "Apply Clear Save Switch back to Simple mode" at bounding box center [650, 106] width 1032 height 20
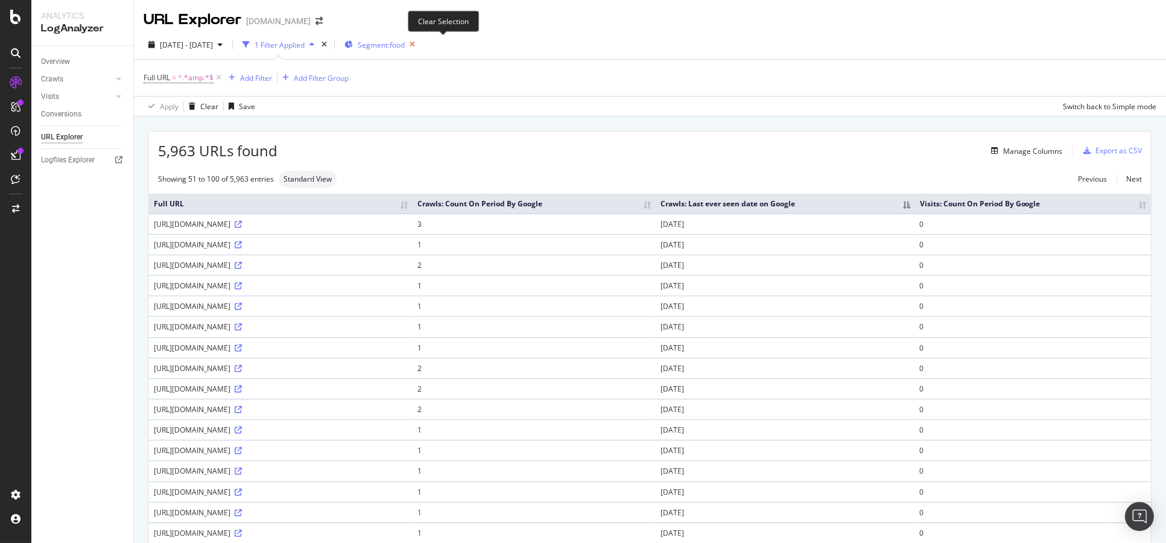
click at [420, 42] on icon "button" at bounding box center [412, 44] width 15 height 17
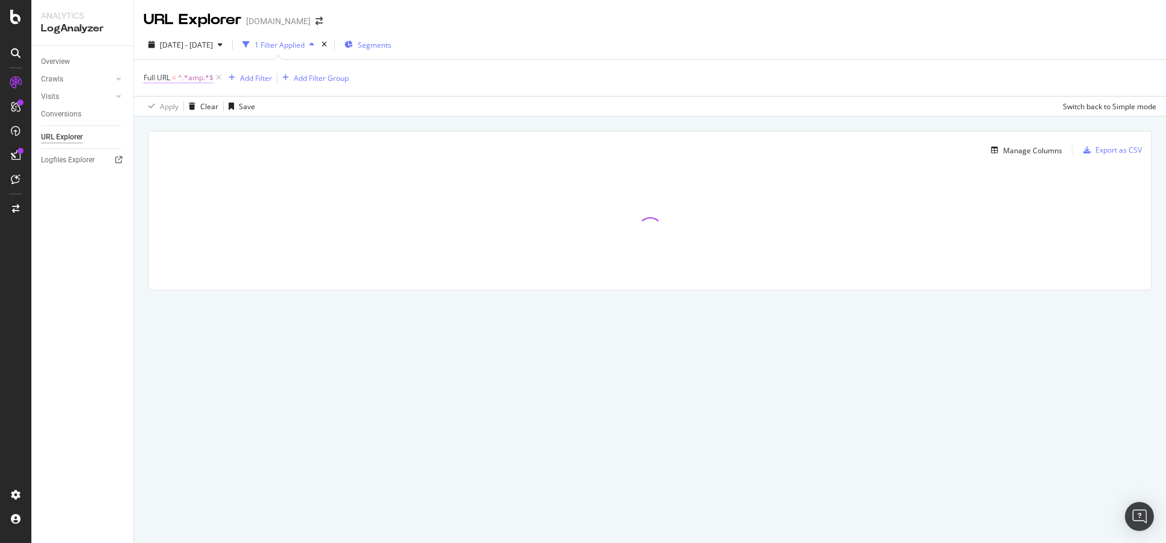
click at [189, 80] on span "^.*amp.*$" at bounding box center [196, 77] width 36 height 17
click at [157, 128] on input "amp" at bounding box center [211, 127] width 114 height 19
click at [160, 125] on input "amp" at bounding box center [211, 127] width 114 height 19
type input "/amp"
click at [273, 157] on div "Apply" at bounding box center [276, 153] width 19 height 10
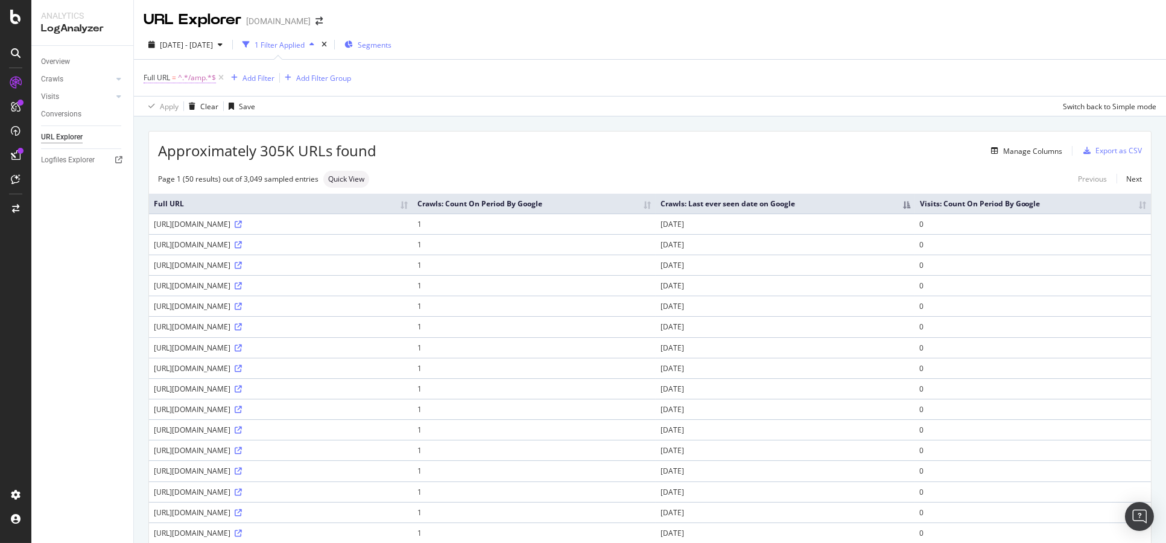
click at [182, 80] on span "^.*/amp.*$" at bounding box center [197, 77] width 38 height 17
click at [183, 107] on span "Contains" at bounding box center [169, 106] width 30 height 10
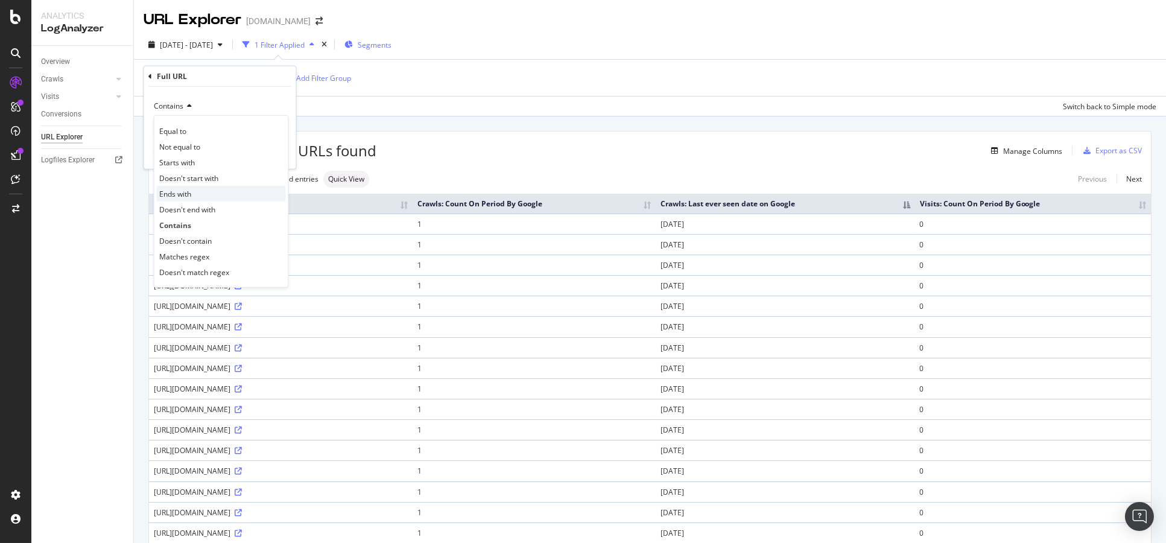
click at [224, 196] on div "Ends with" at bounding box center [220, 194] width 129 height 16
click at [268, 159] on button "Apply" at bounding box center [268, 153] width 35 height 12
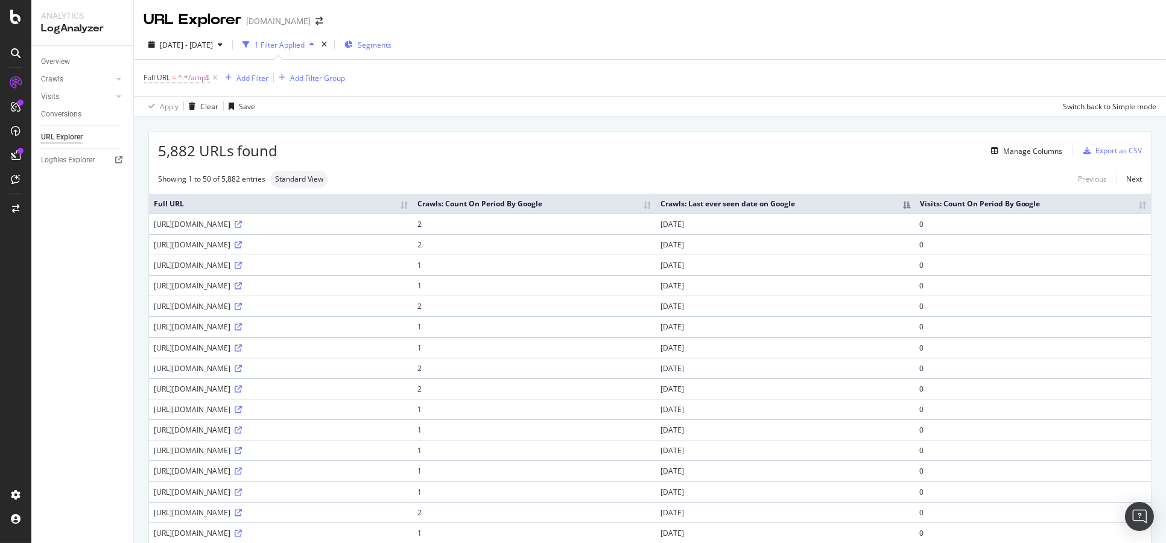
click at [130, 253] on div "Overview Crawls Daily Distribution Segments Distribution HTTP Codes Resources V…" at bounding box center [82, 294] width 102 height 497
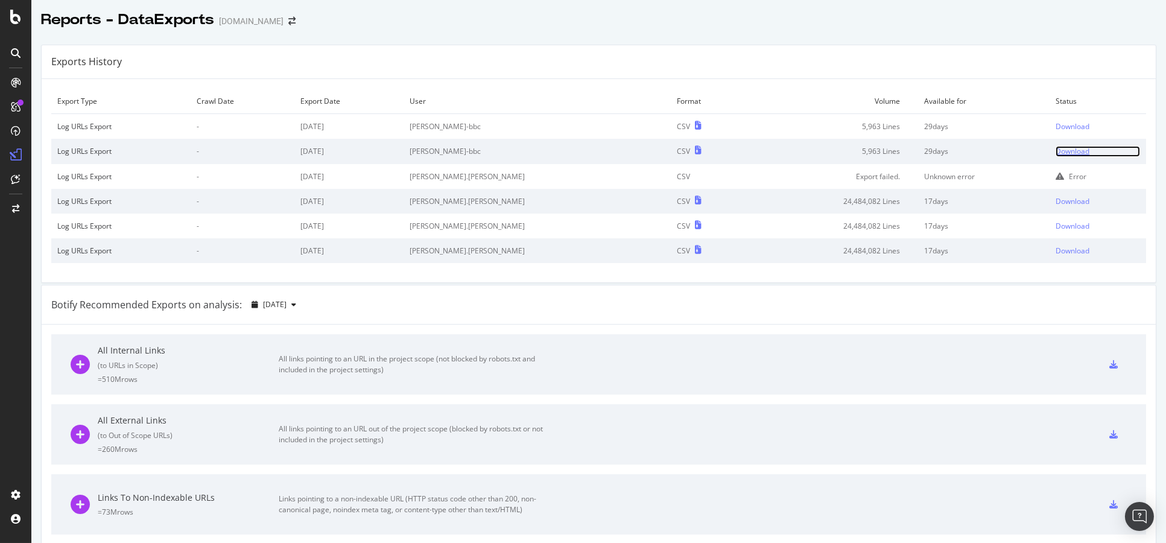
click at [1055, 154] on div "Download" at bounding box center [1072, 151] width 34 height 10
